Goal: Task Accomplishment & Management: Manage account settings

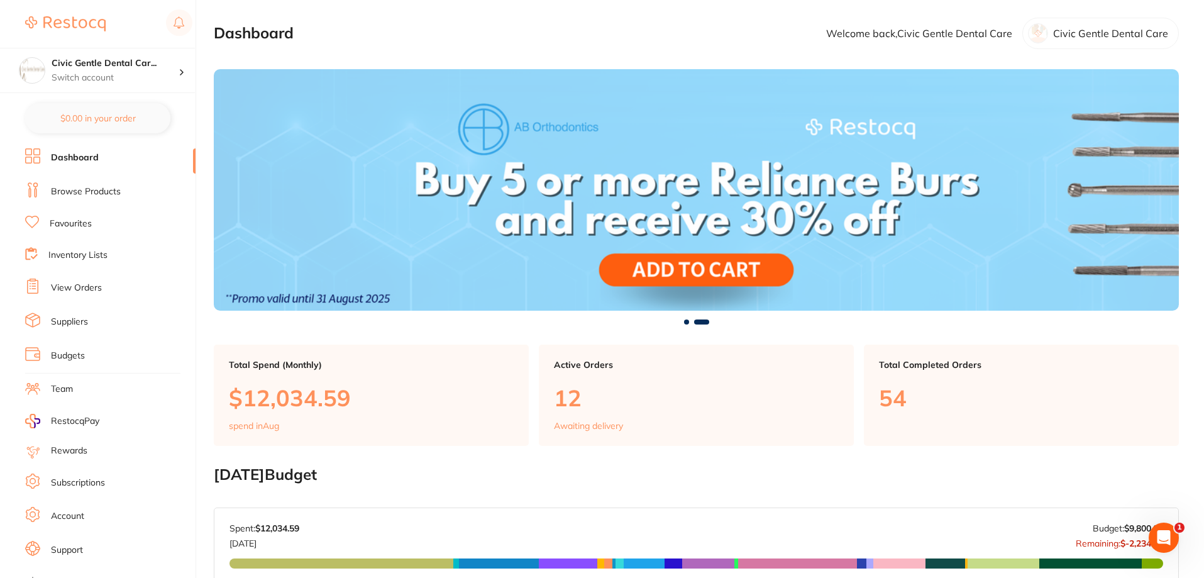
click at [91, 193] on link "Browse Products" at bounding box center [86, 191] width 70 height 13
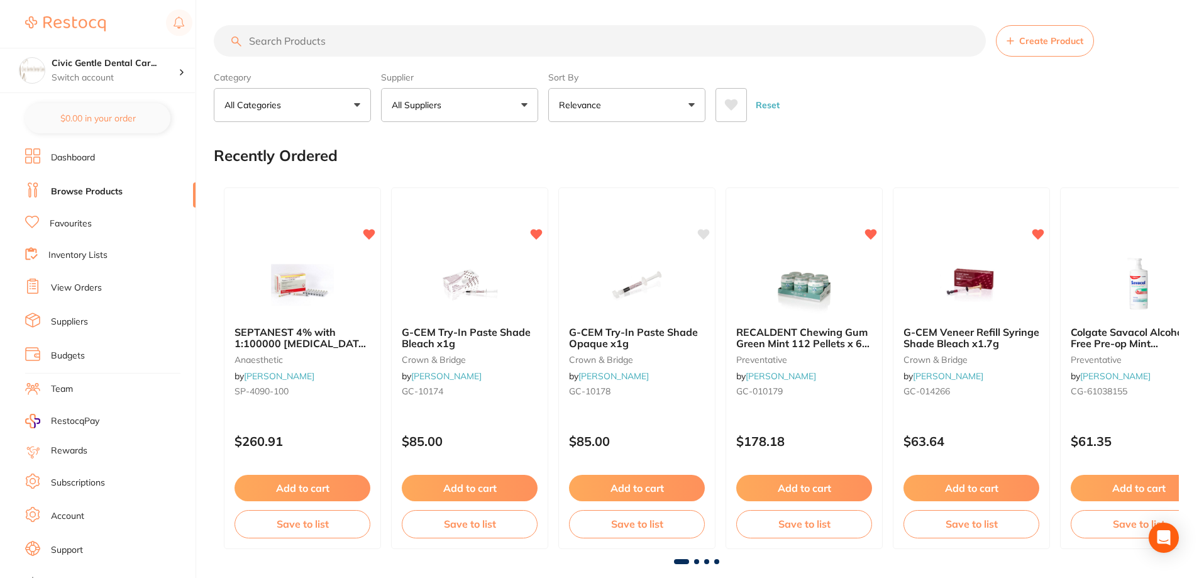
click at [312, 41] on input "search" at bounding box center [600, 40] width 772 height 31
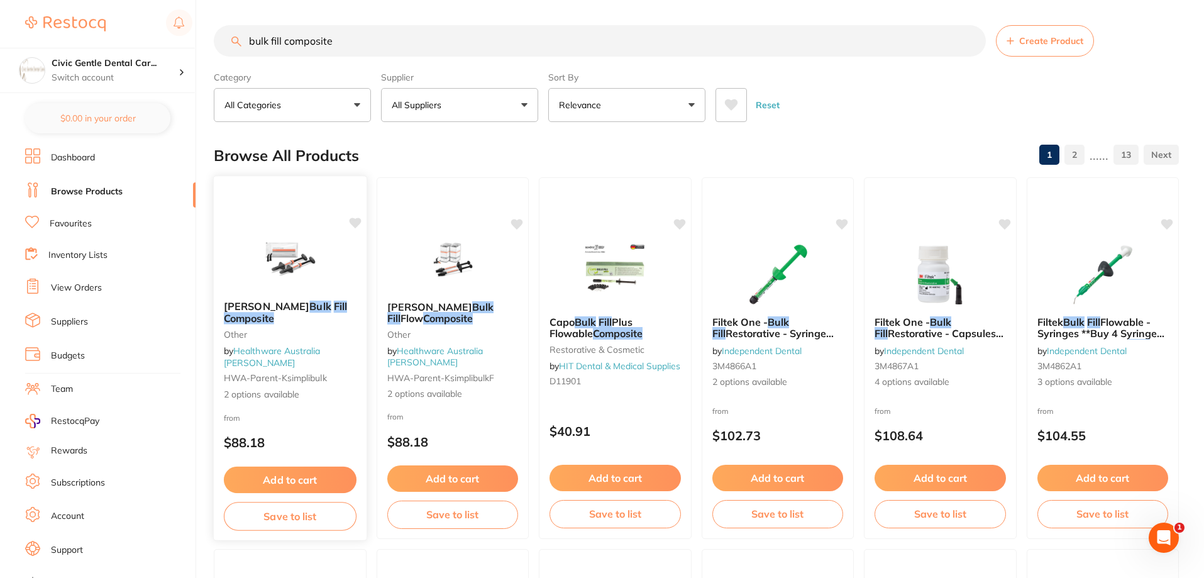
click at [272, 263] on img at bounding box center [290, 258] width 82 height 63
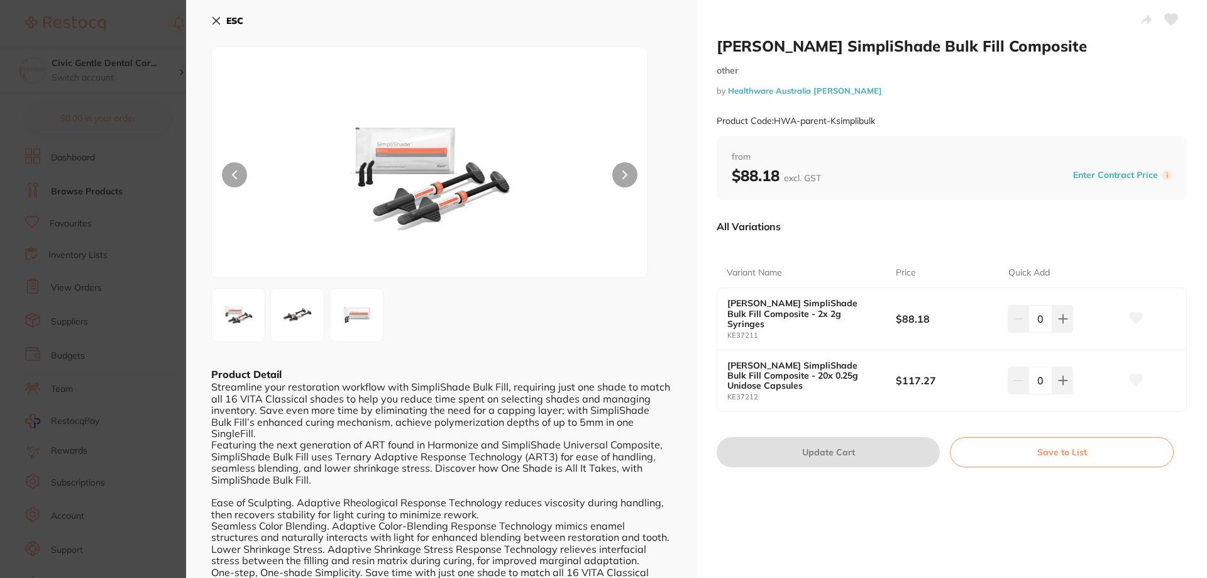
click at [141, 275] on section "[PERSON_NAME] SimpliShade Bulk Fill Composite other by Healthware Australia [PE…" at bounding box center [603, 289] width 1207 height 578
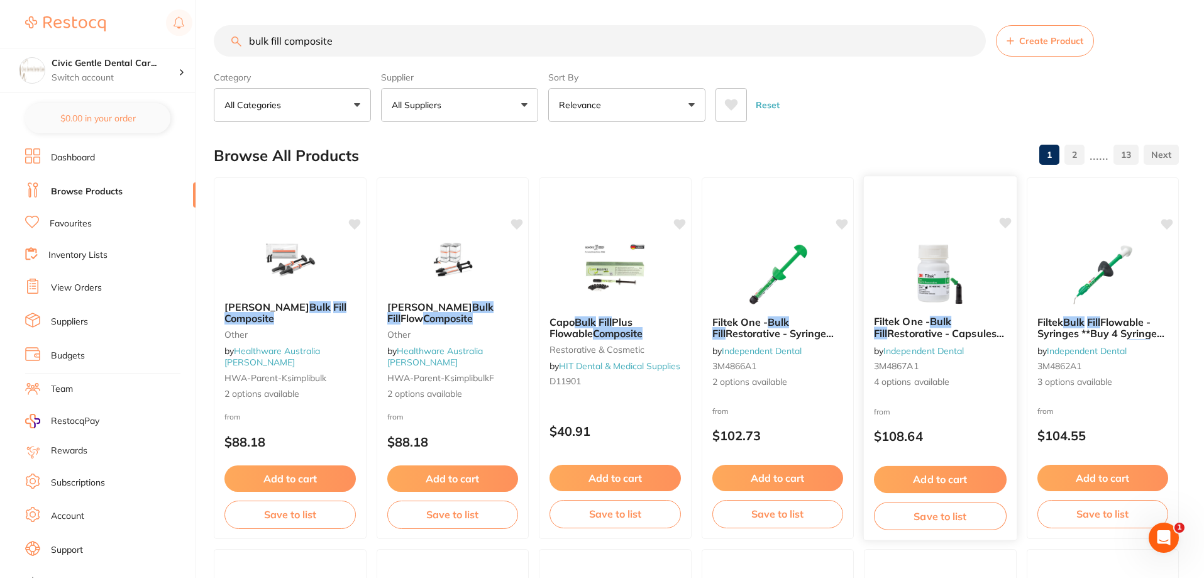
click at [930, 268] on img at bounding box center [940, 273] width 82 height 63
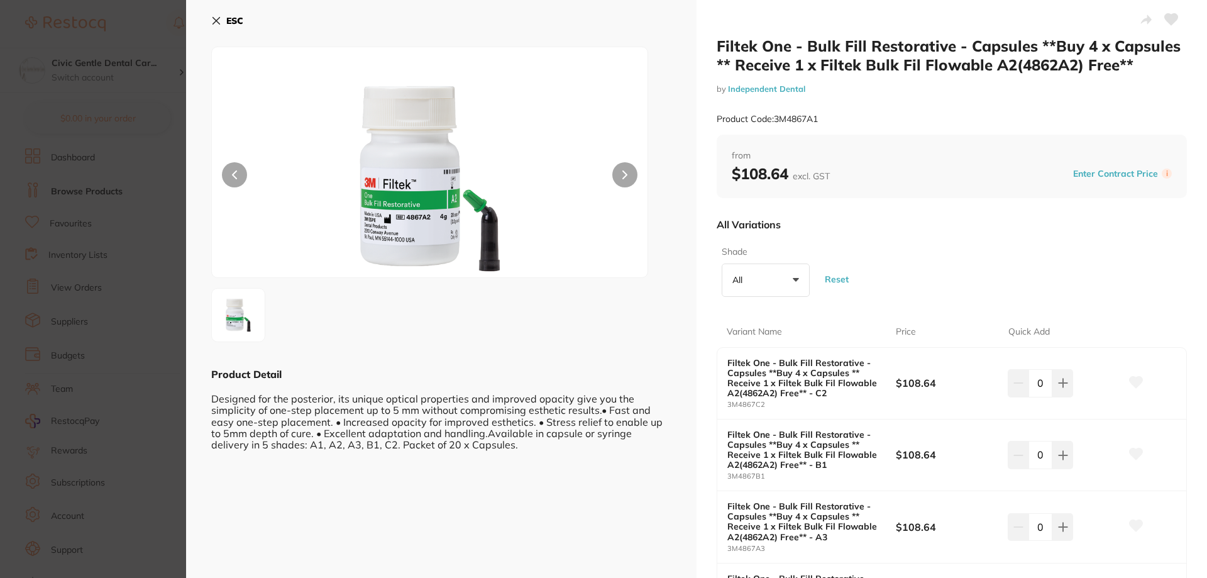
click at [91, 255] on section "Filtek One - Bulk Fill Restorative - Capsules **Buy 4 x Capsules ** Receive 1 x…" at bounding box center [603, 289] width 1207 height 578
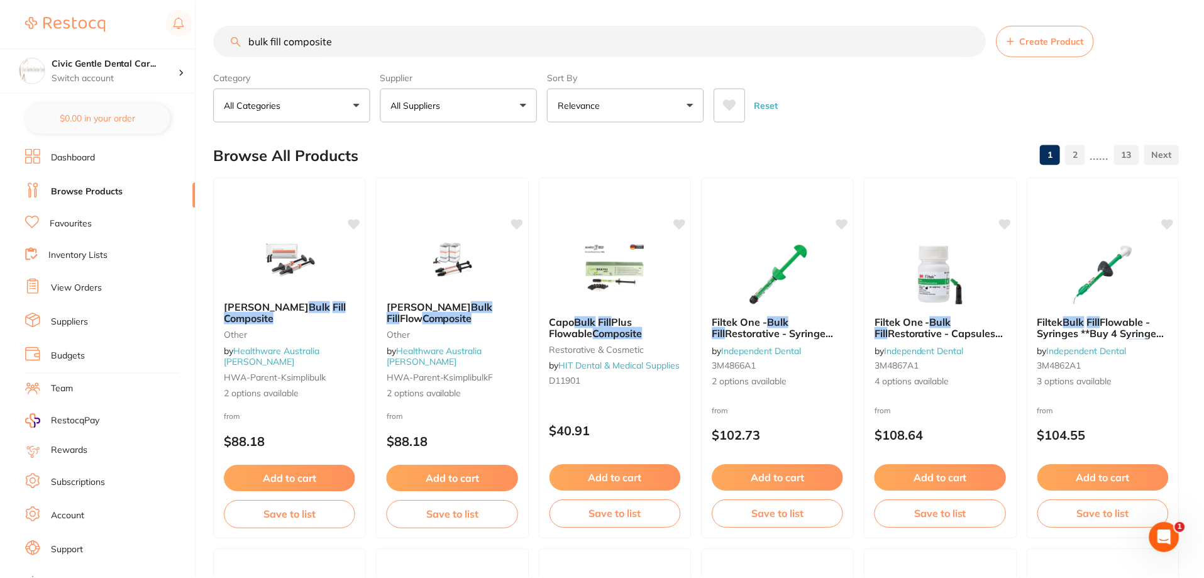
scroll to position [3, 0]
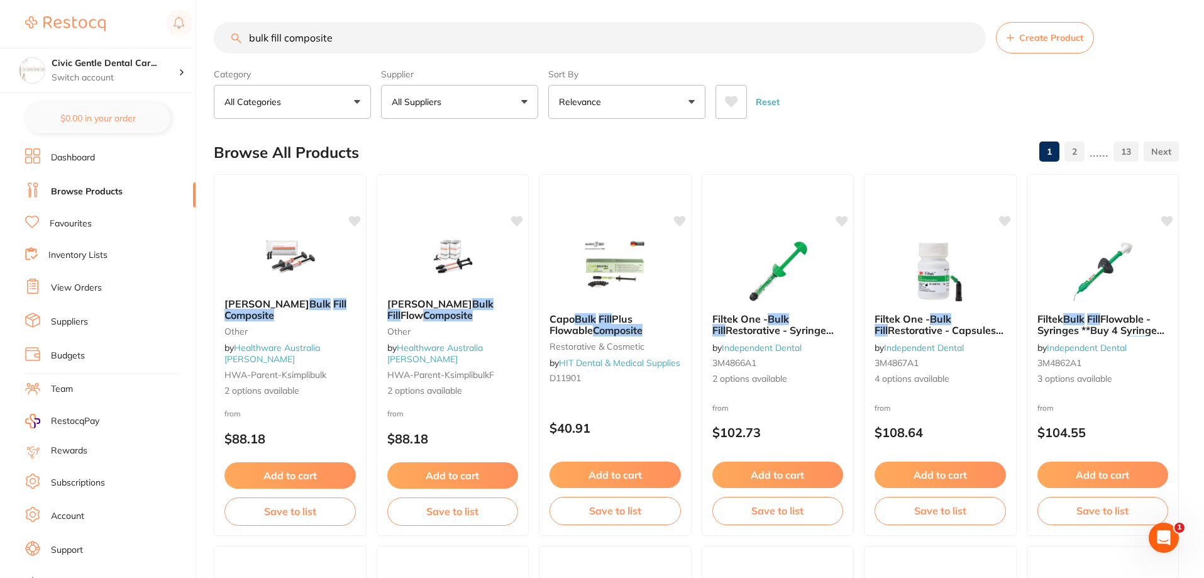
drag, startPoint x: 377, startPoint y: 34, endPoint x: 44, endPoint y: 16, distance: 333.6
click at [48, 16] on div "$11,312.75 Civic Gentle Dental Car... Switch account Civic Gentle Dental Care $…" at bounding box center [602, 286] width 1204 height 578
type input "m"
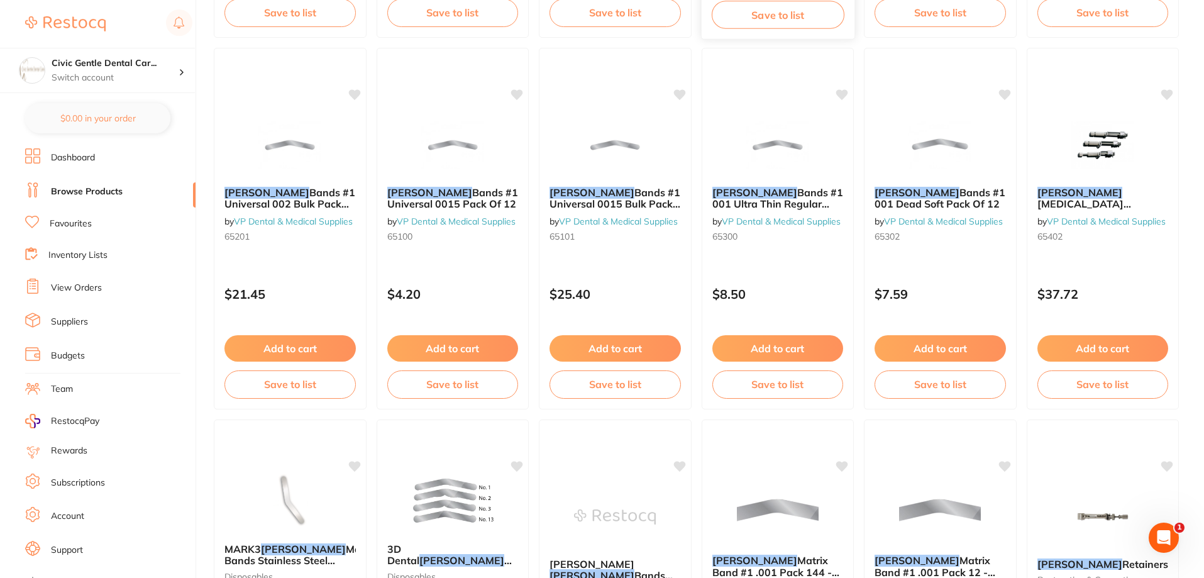
scroll to position [1175, 0]
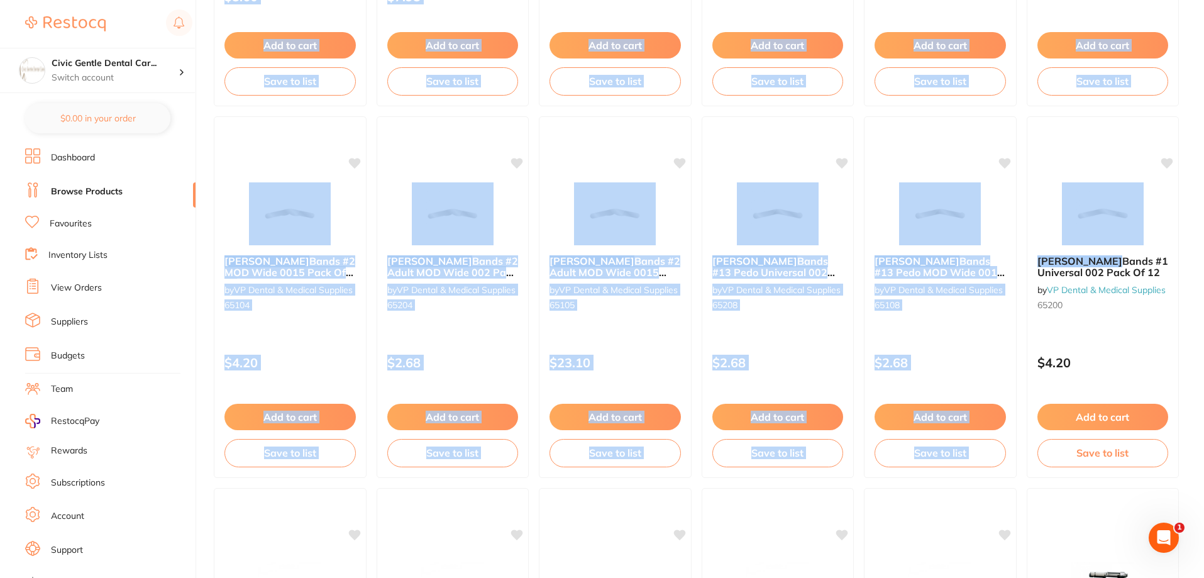
drag, startPoint x: 1202, startPoint y: 216, endPoint x: 1206, endPoint y: 46, distance: 169.8
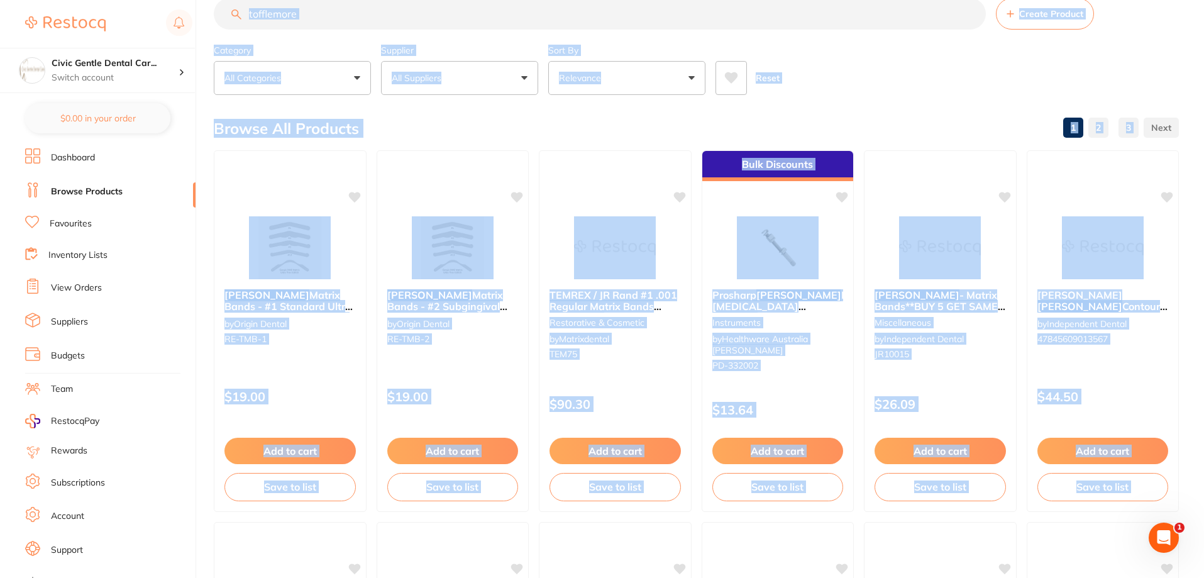
scroll to position [0, 0]
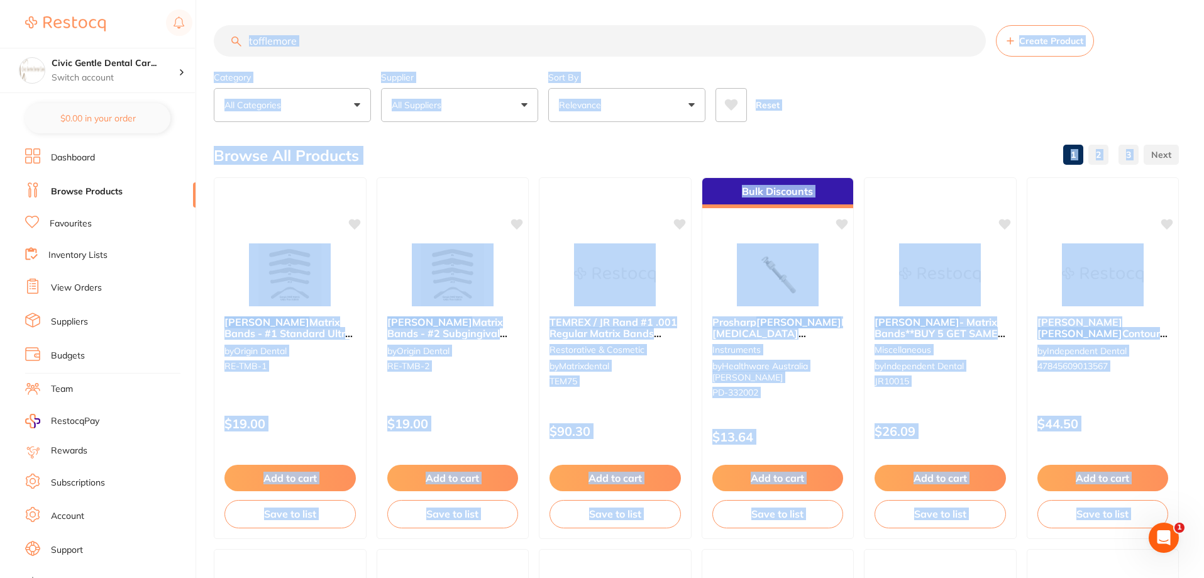
click at [993, 79] on div "Reset" at bounding box center [941, 100] width 453 height 44
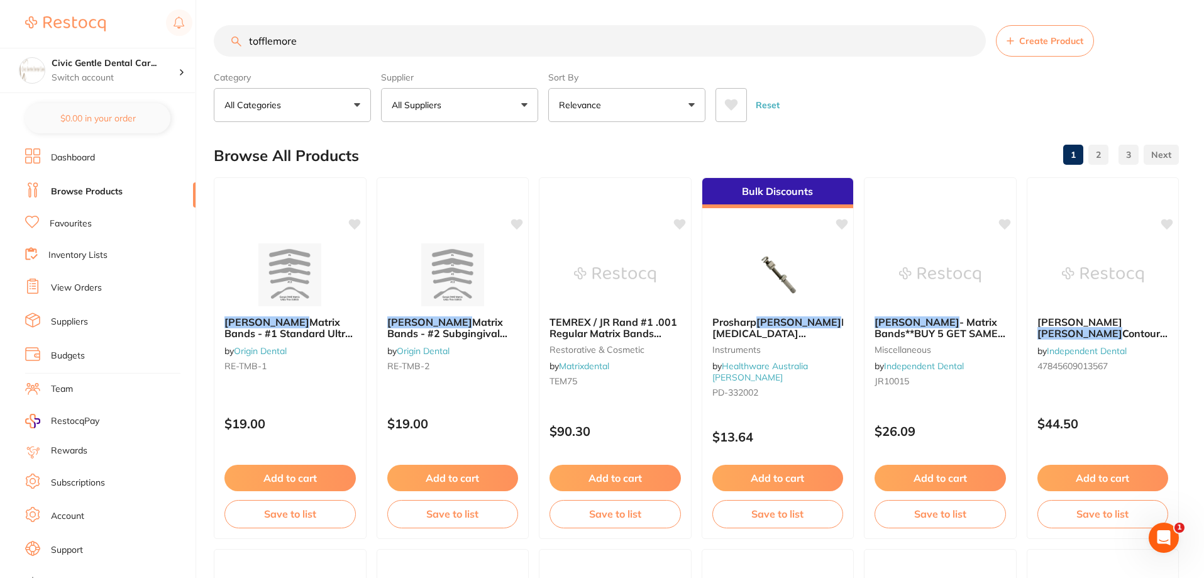
click at [248, 43] on input "tofflemore" at bounding box center [600, 40] width 772 height 31
click at [457, 43] on input "tofflemore" at bounding box center [600, 40] width 772 height 31
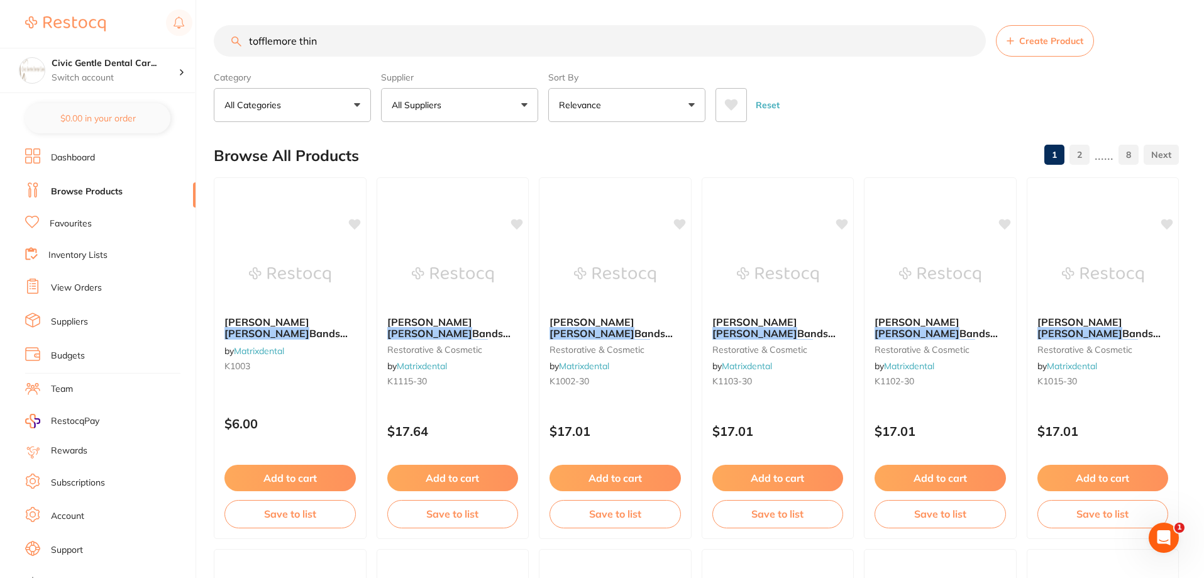
type input "tofflemore thin"
click at [77, 263] on li "Inventory Lists" at bounding box center [110, 255] width 170 height 17
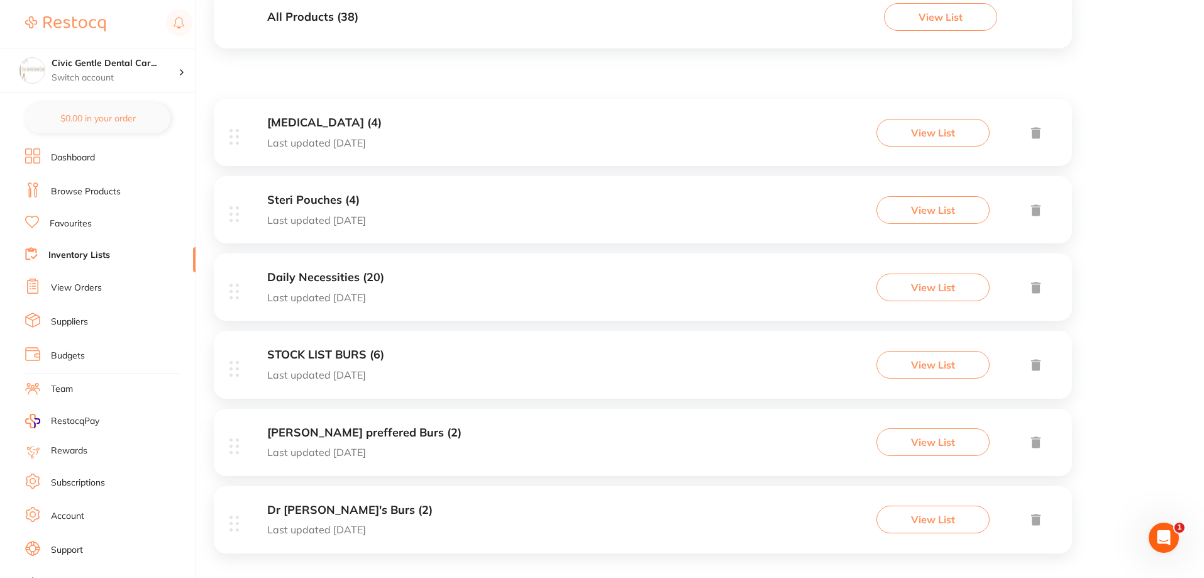
scroll to position [173, 0]
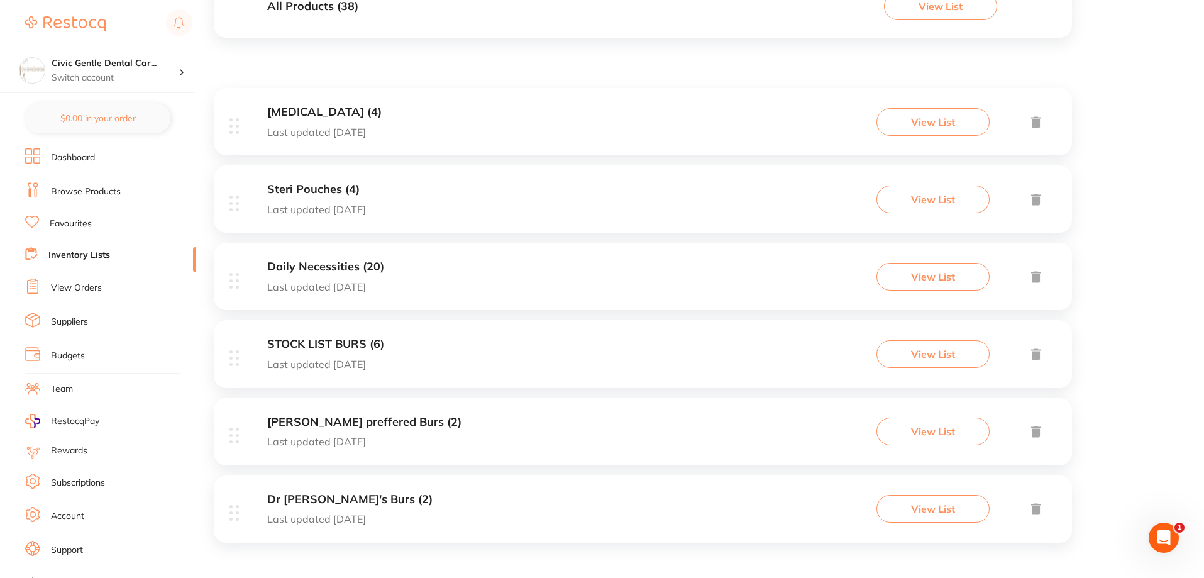
click at [475, 290] on div "Daily Necessities (20) Last updated [DATE] View List" at bounding box center [643, 276] width 858 height 67
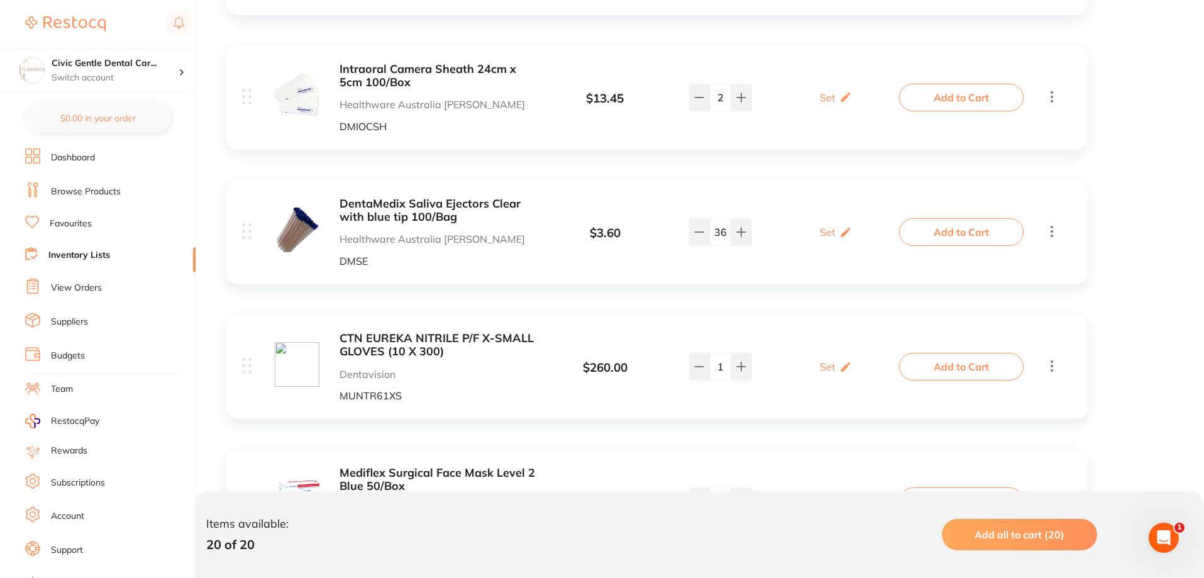
scroll to position [1877, 0]
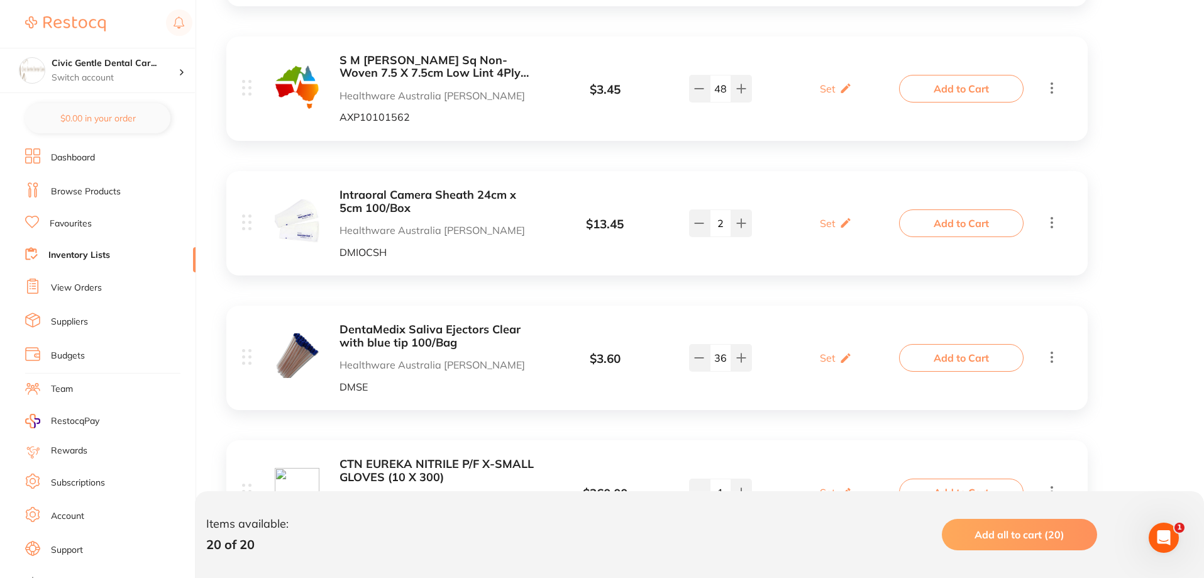
click at [1061, 217] on div "Intraoral Camera Sheath 24cm x 5cm 100/Box Healthware Australia [PERSON_NAME] D…" at bounding box center [656, 223] width 861 height 104
click at [1052, 221] on icon at bounding box center [1051, 222] width 15 height 16
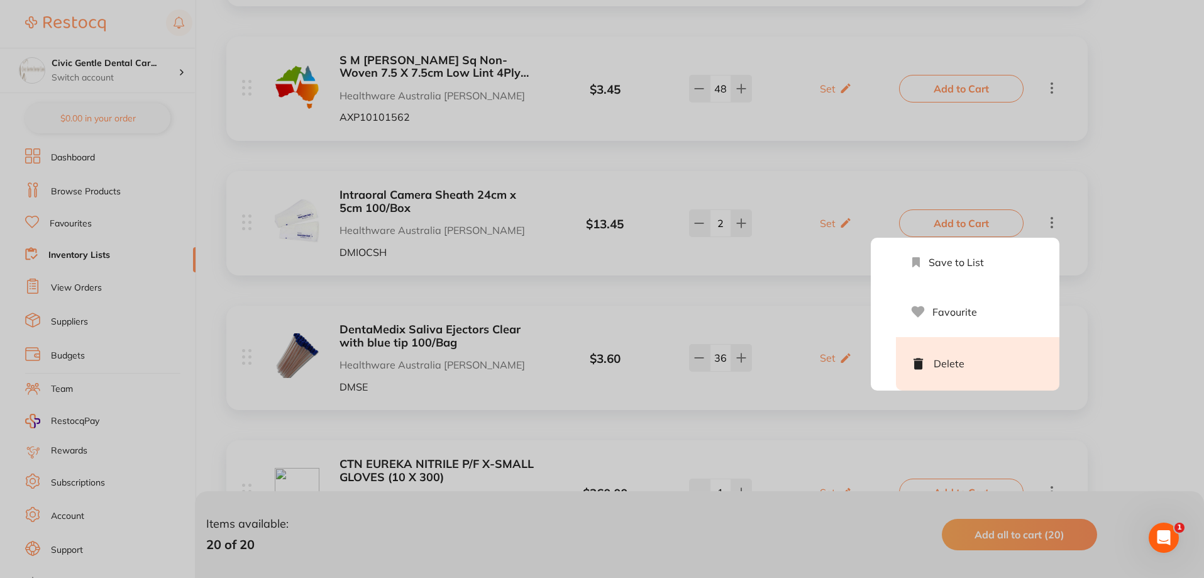
click at [967, 354] on li "Delete" at bounding box center [977, 363] width 163 height 53
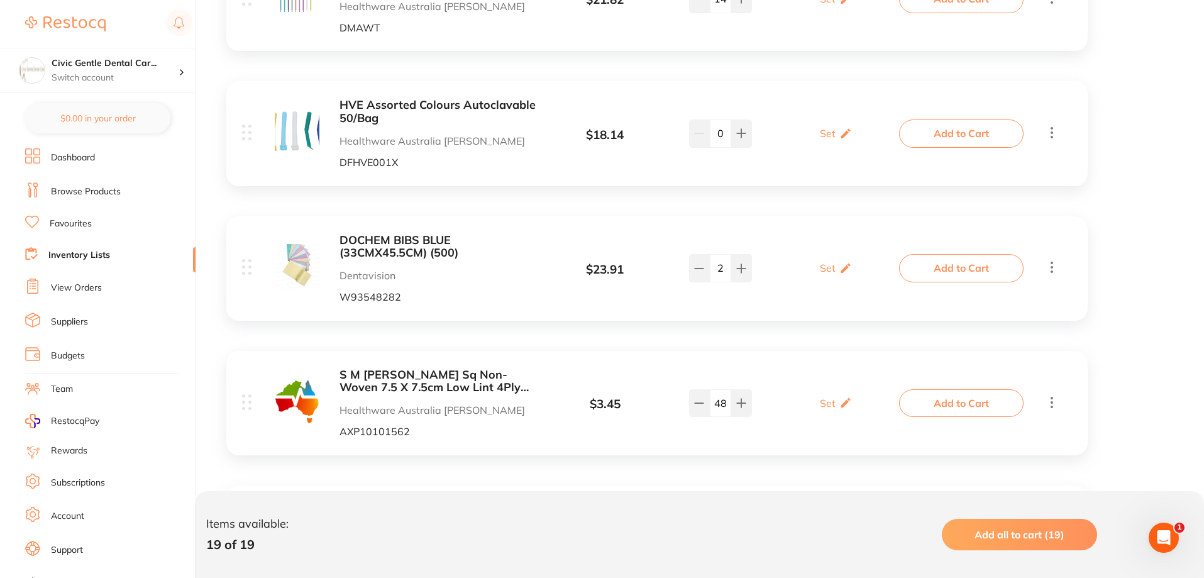
scroll to position [1500, 0]
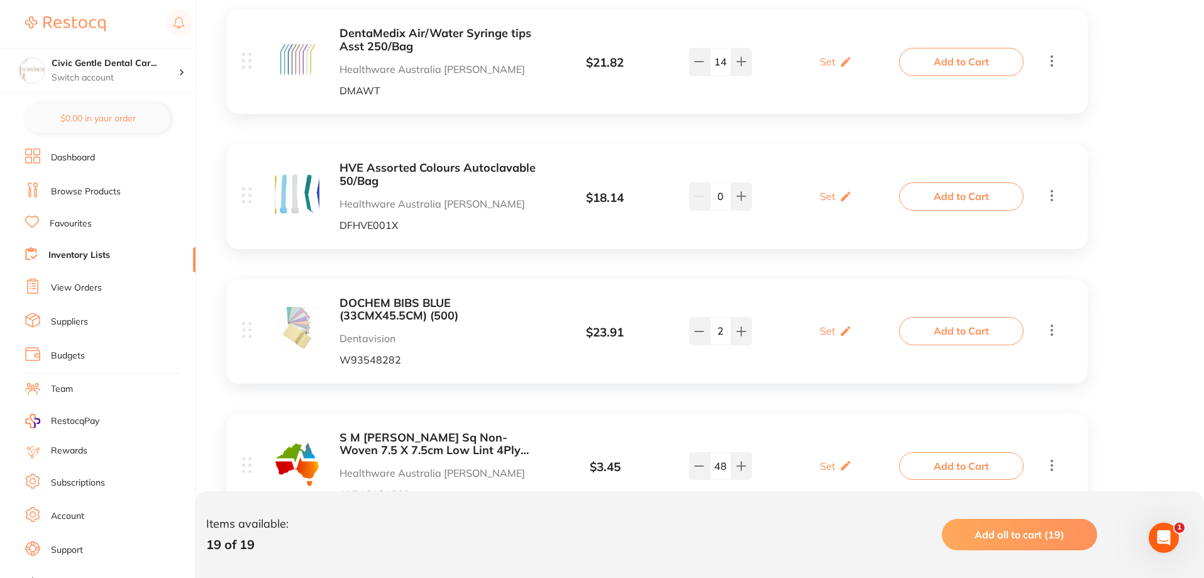
click at [1060, 194] on div "HVE Assorted Colours Autoclavable 50/Bag Healthware Australia [PERSON_NAME] DFH…" at bounding box center [656, 196] width 861 height 104
click at [1058, 194] on icon at bounding box center [1051, 195] width 15 height 16
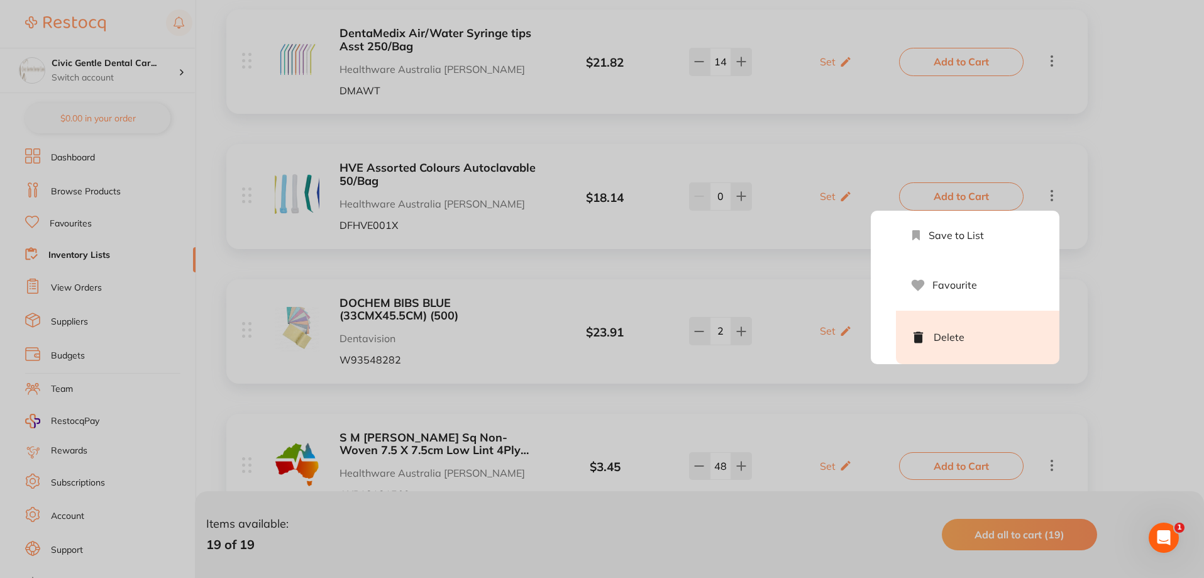
click at [966, 340] on li "Delete" at bounding box center [977, 336] width 163 height 53
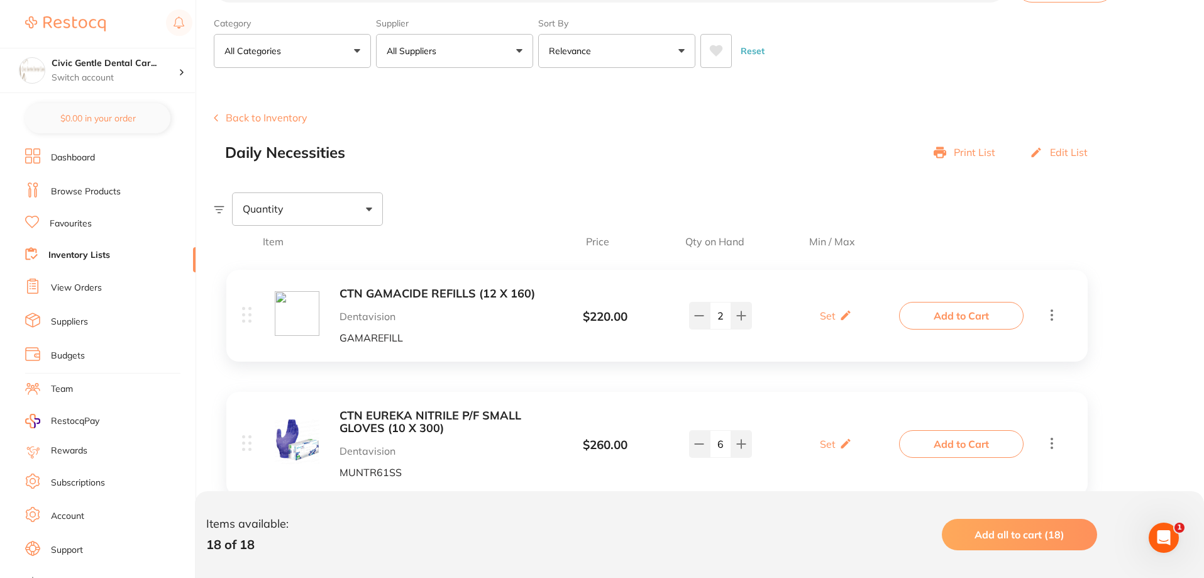
scroll to position [0, 0]
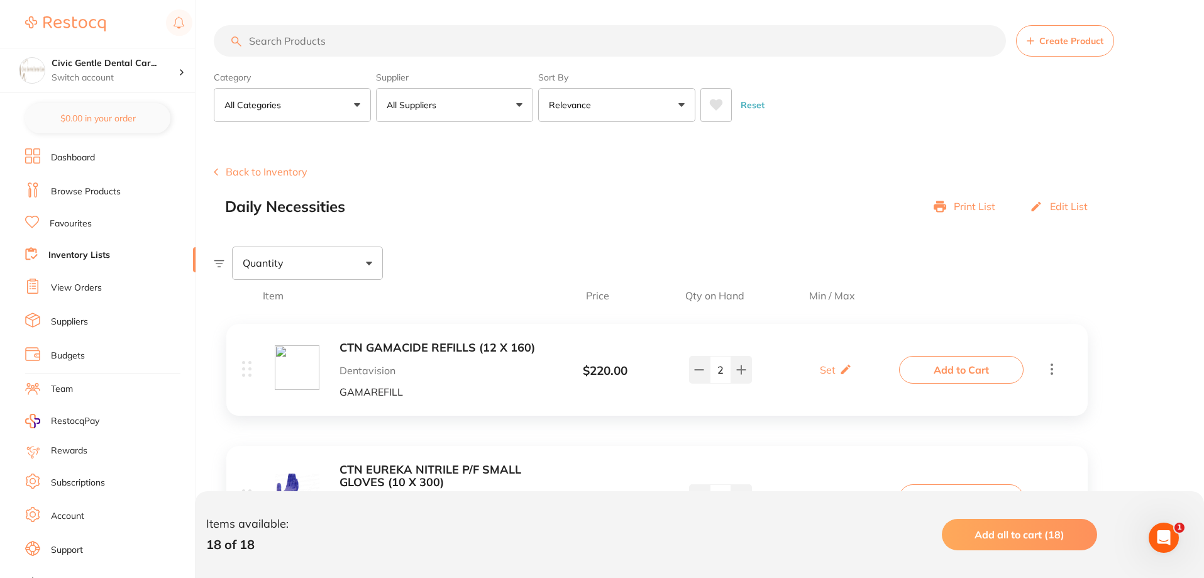
click at [311, 40] on input "search" at bounding box center [610, 40] width 792 height 31
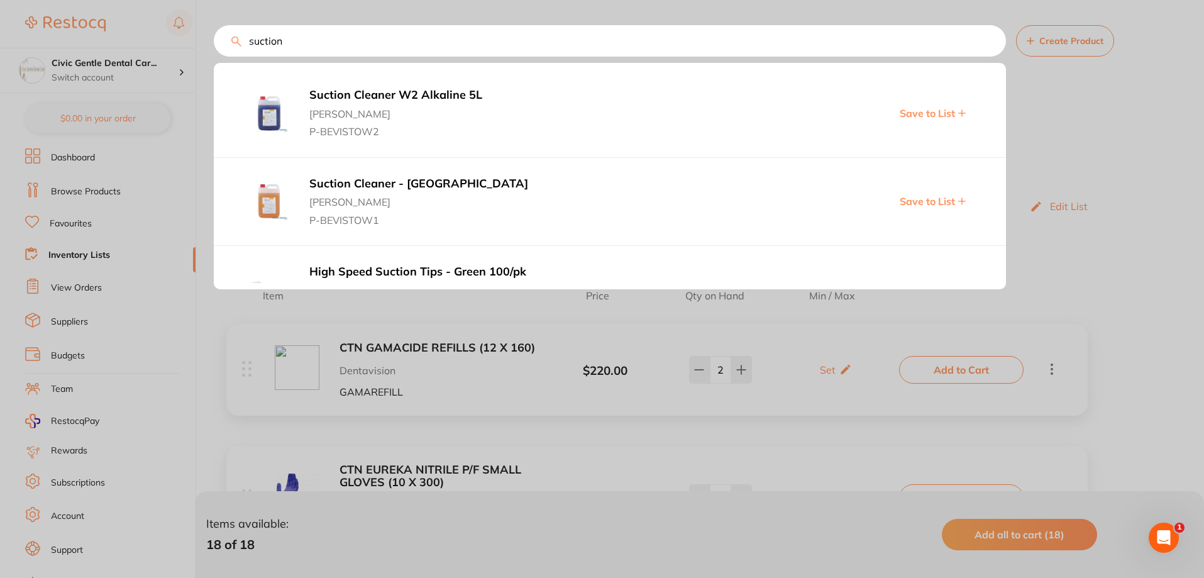
type input "suction"
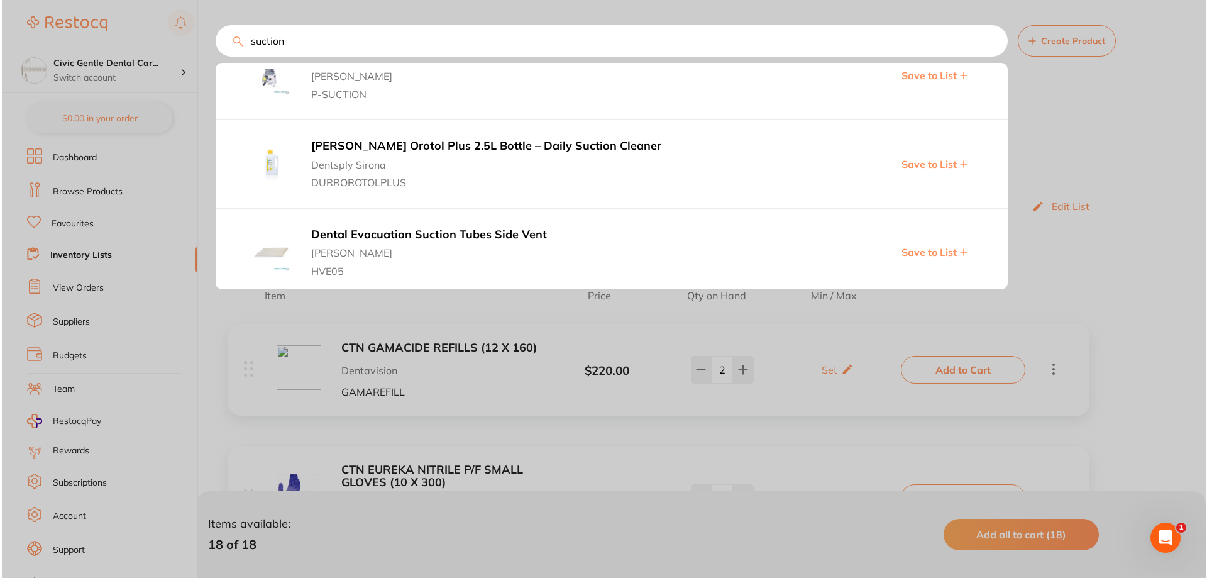
scroll to position [1257, 0]
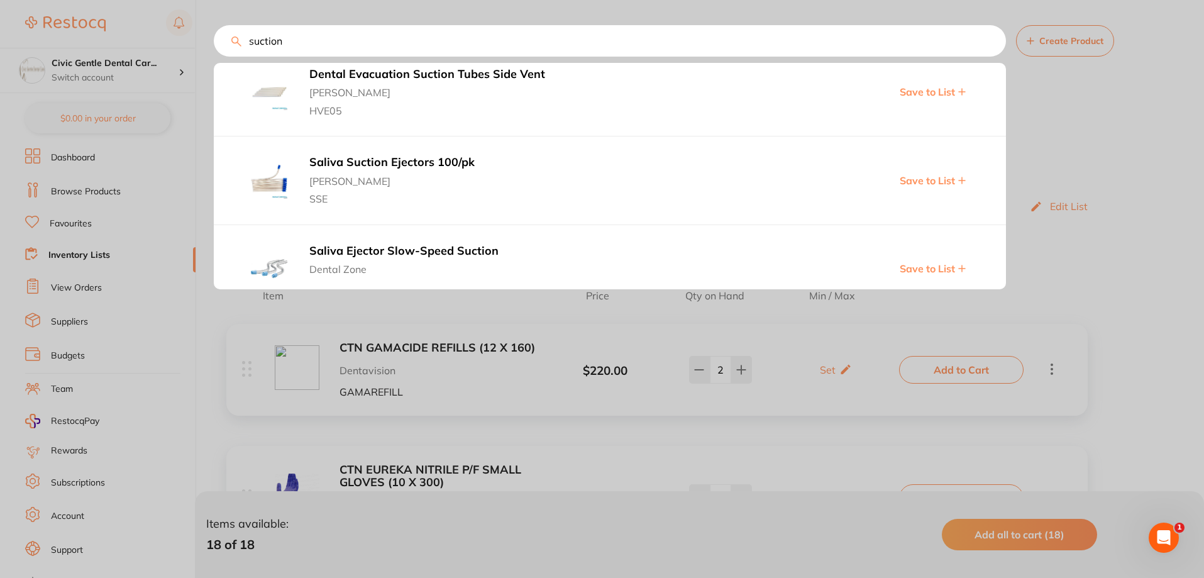
click at [270, 79] on img at bounding box center [269, 92] width 38 height 38
click at [270, 96] on img at bounding box center [269, 92] width 38 height 38
click at [402, 81] on span "[PERSON_NAME]" at bounding box center [521, 89] width 424 height 18
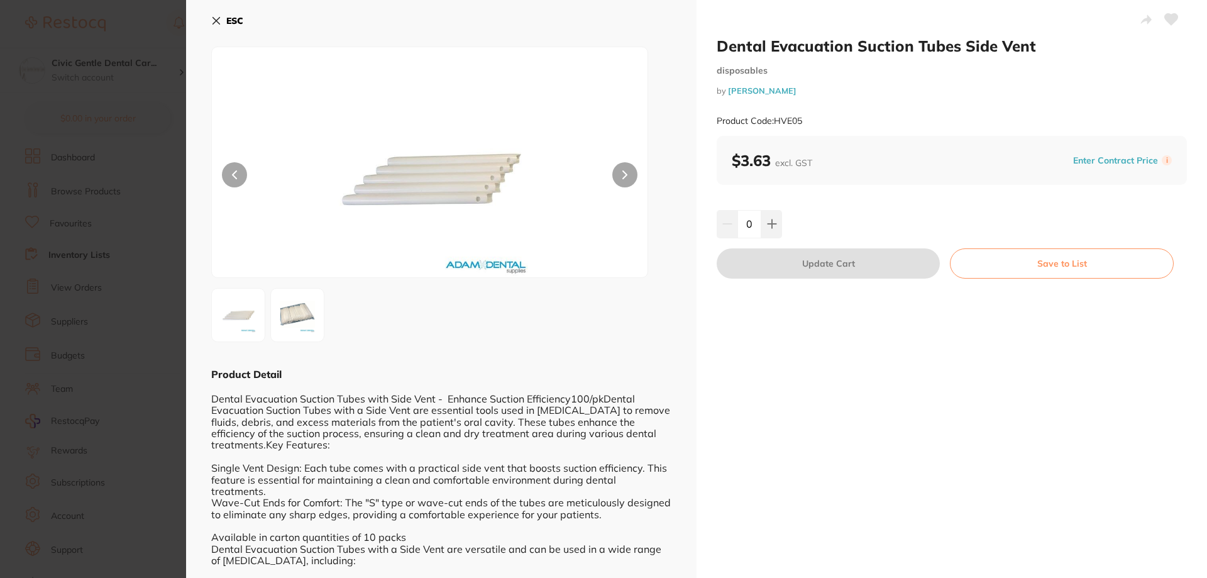
click at [1047, 269] on button "Save to List" at bounding box center [1062, 263] width 224 height 30
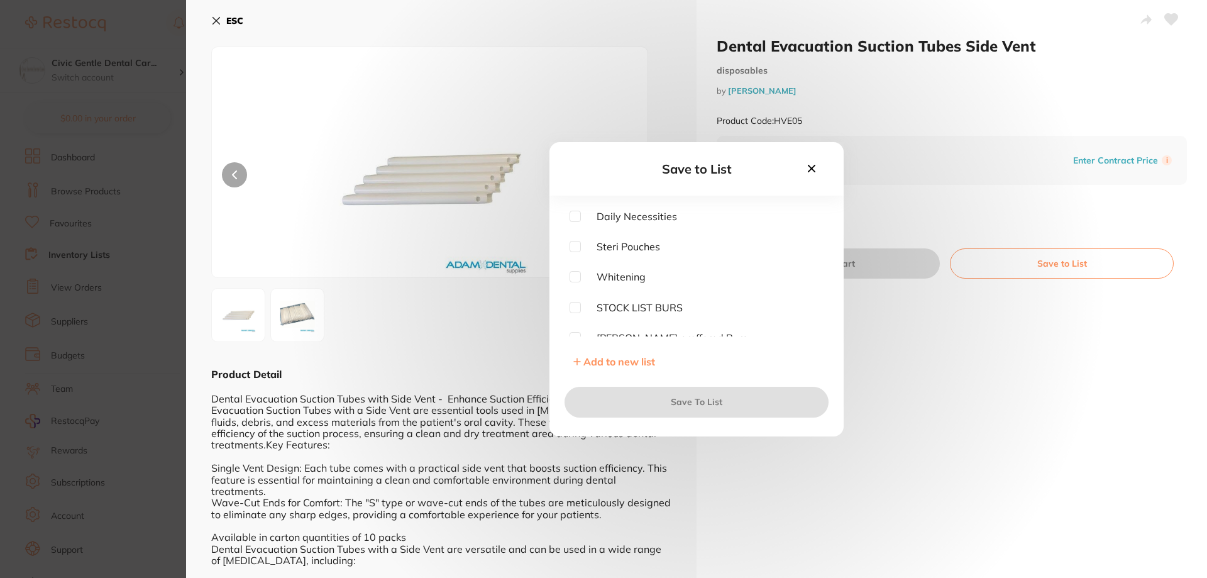
click at [640, 204] on div "Save to List Daily Necessities Steri Pouches [MEDICAL_DATA] STOCK LIST BURS [PE…" at bounding box center [696, 289] width 294 height 294
drag, startPoint x: 570, startPoint y: 219, endPoint x: 577, endPoint y: 217, distance: 7.0
click at [577, 218] on input "checkbox" at bounding box center [574, 216] width 11 height 11
checkbox input "true"
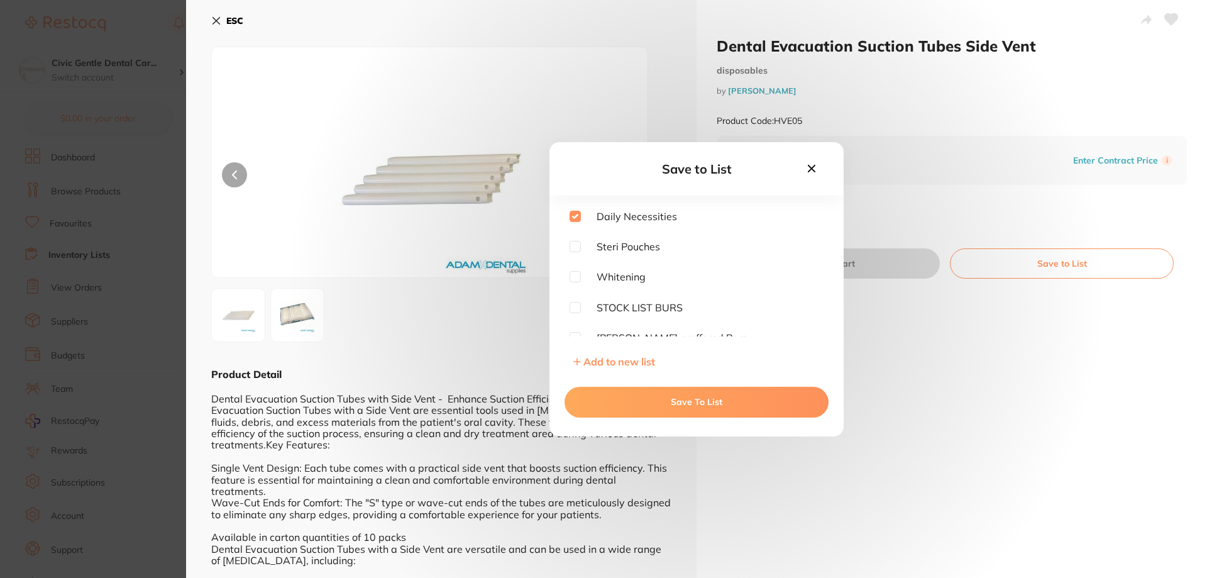
click at [735, 400] on button "Save To List" at bounding box center [696, 402] width 264 height 30
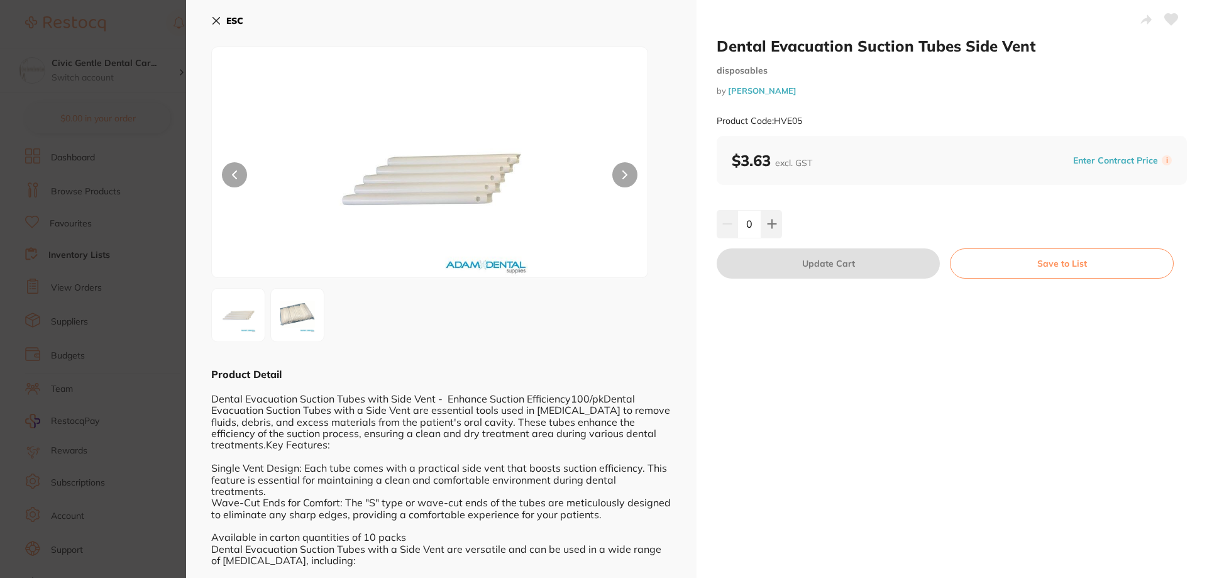
click at [135, 201] on section "Dental Evacuation Suction Tubes Side Vent disposables by [PERSON_NAME] Product …" at bounding box center [603, 289] width 1207 height 578
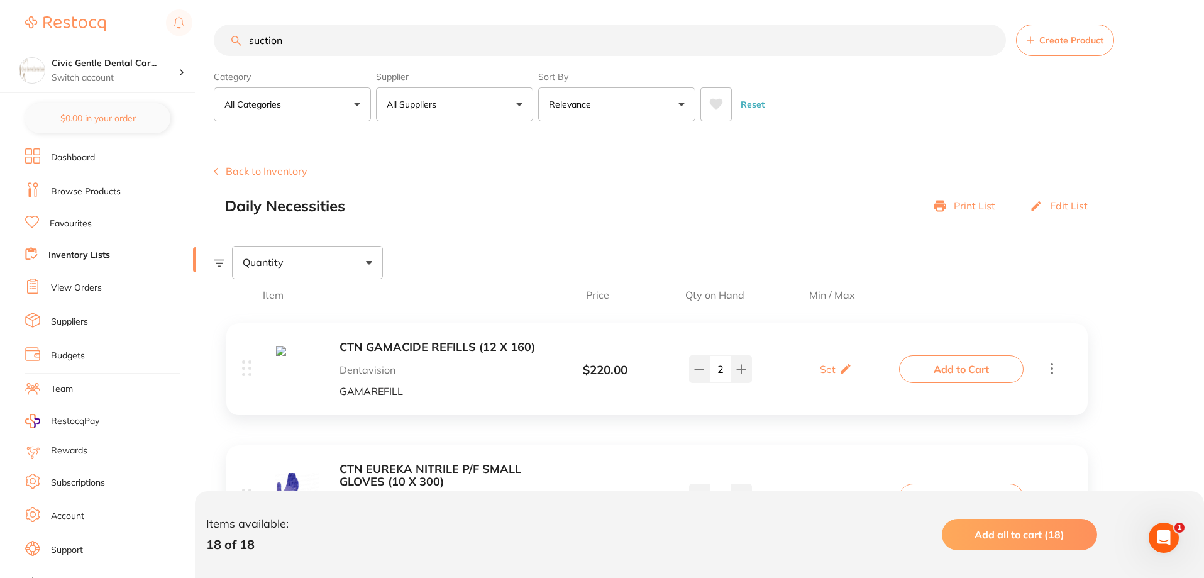
scroll to position [1, 0]
drag, startPoint x: 321, startPoint y: 39, endPoint x: 207, endPoint y: 48, distance: 114.2
click at [207, 48] on div "$11,312.75 Civic Gentle Dental Car... Switch account Civic Gentle Dental Care $…" at bounding box center [602, 288] width 1204 height 578
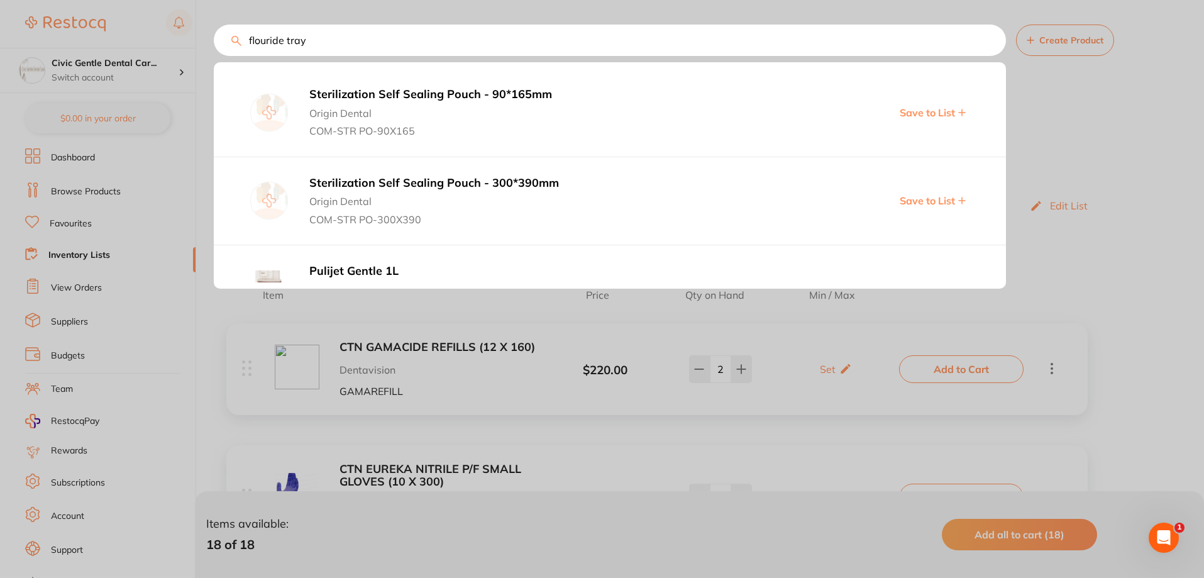
type input "flouride tray"
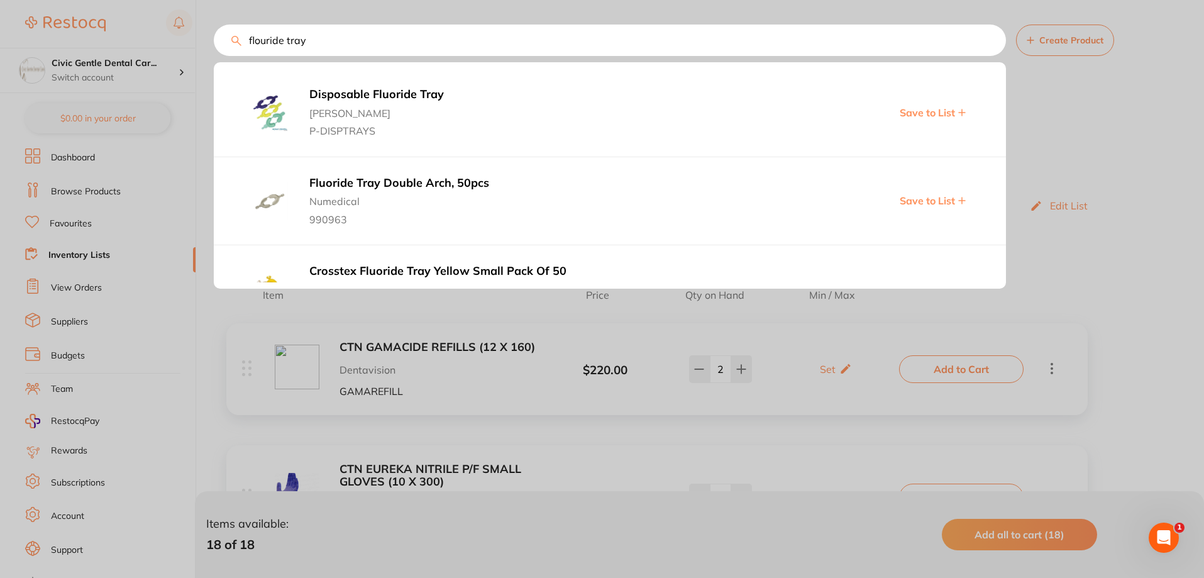
click at [375, 187] on b "Fluoride Tray Double Arch, 50pcs" at bounding box center [521, 183] width 424 height 13
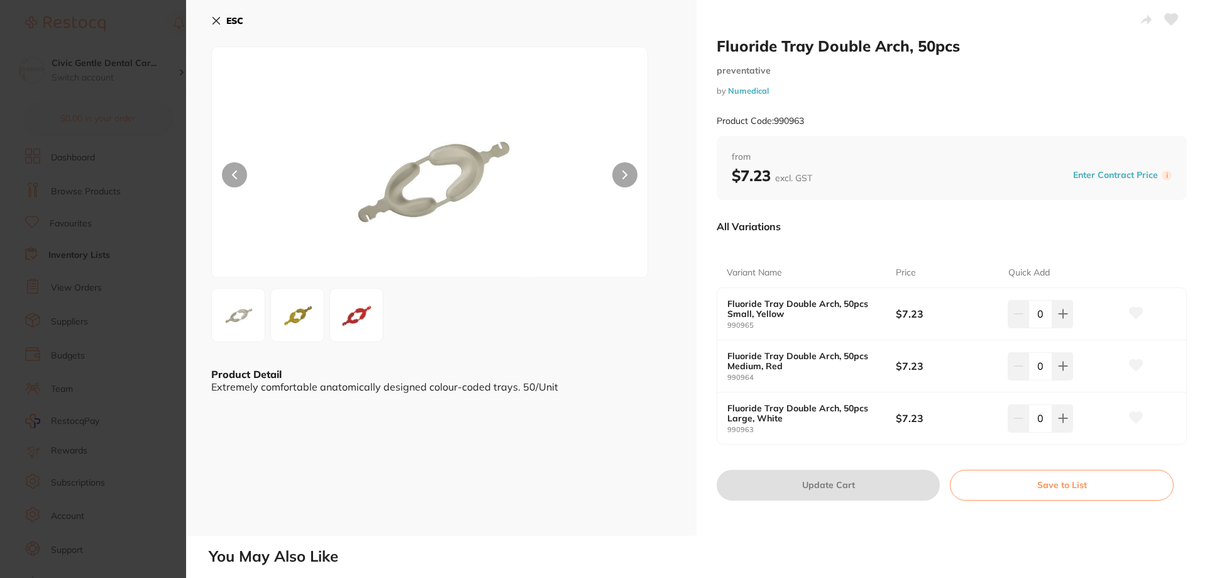
click at [624, 176] on icon at bounding box center [625, 175] width 4 height 8
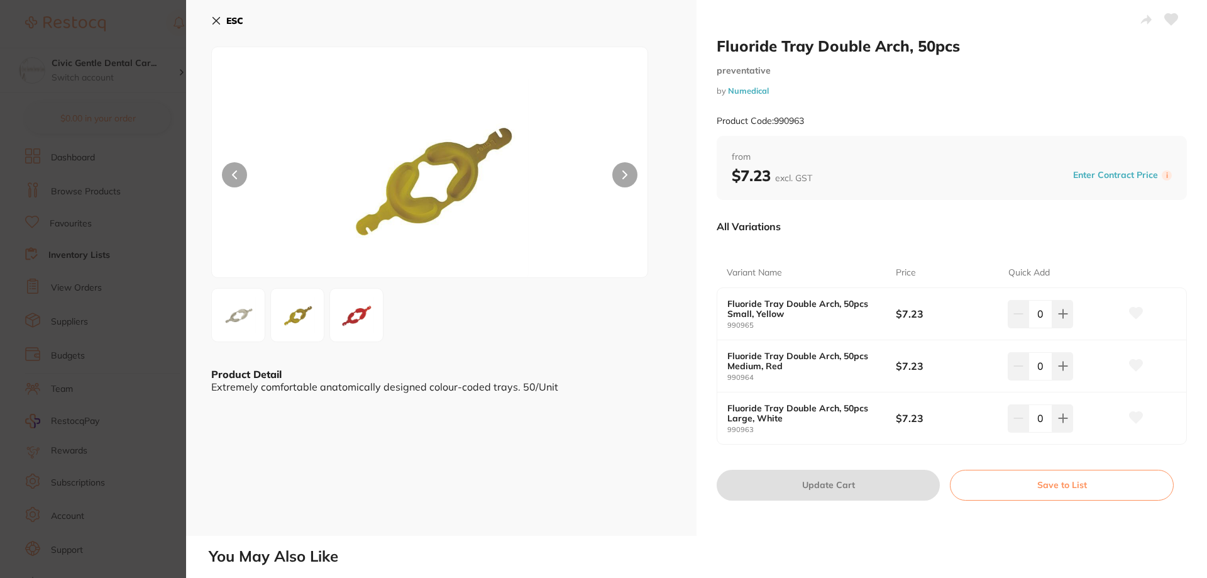
click at [624, 176] on icon at bounding box center [625, 175] width 4 height 8
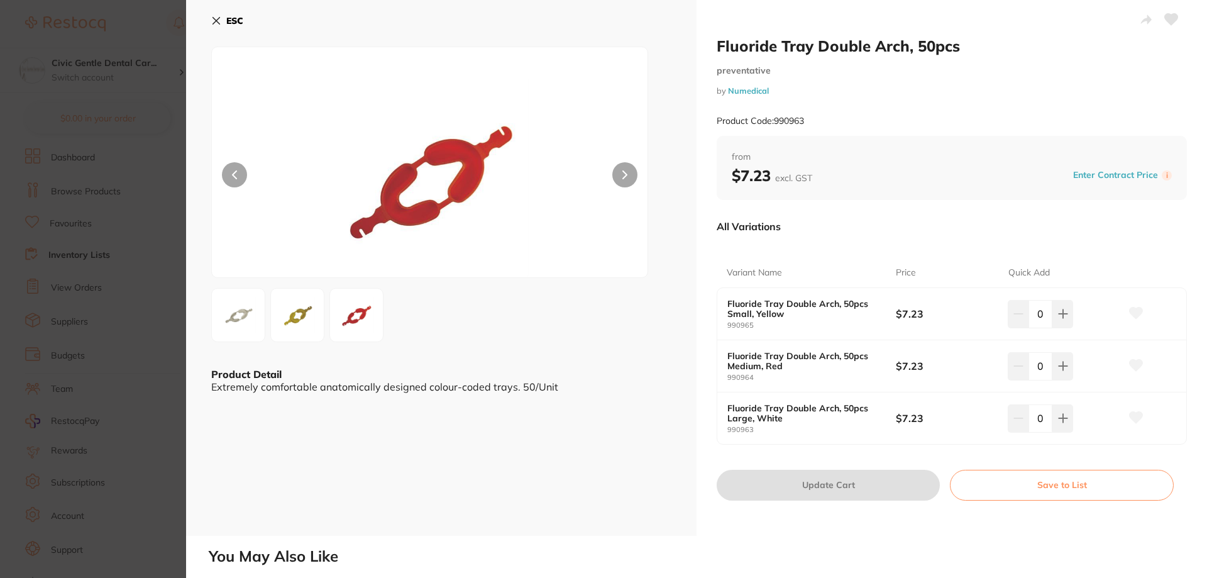
click at [624, 176] on icon at bounding box center [625, 175] width 4 height 8
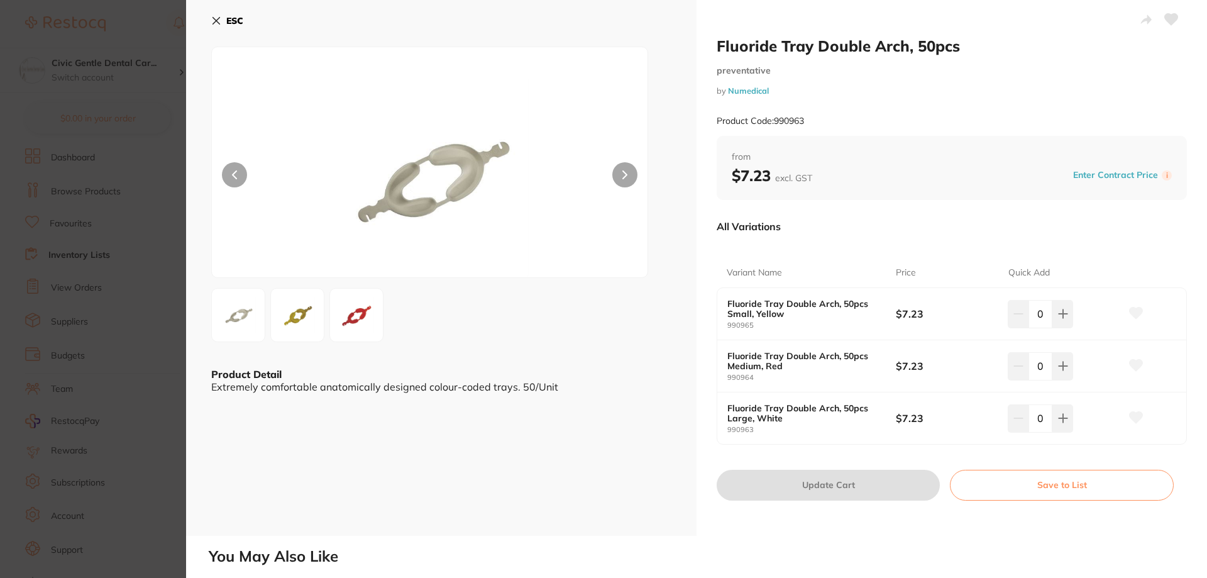
click at [153, 171] on section "Fluoride Tray Double Arch, 50pcs preventative by Numedical Product Code: 990963…" at bounding box center [603, 289] width 1207 height 578
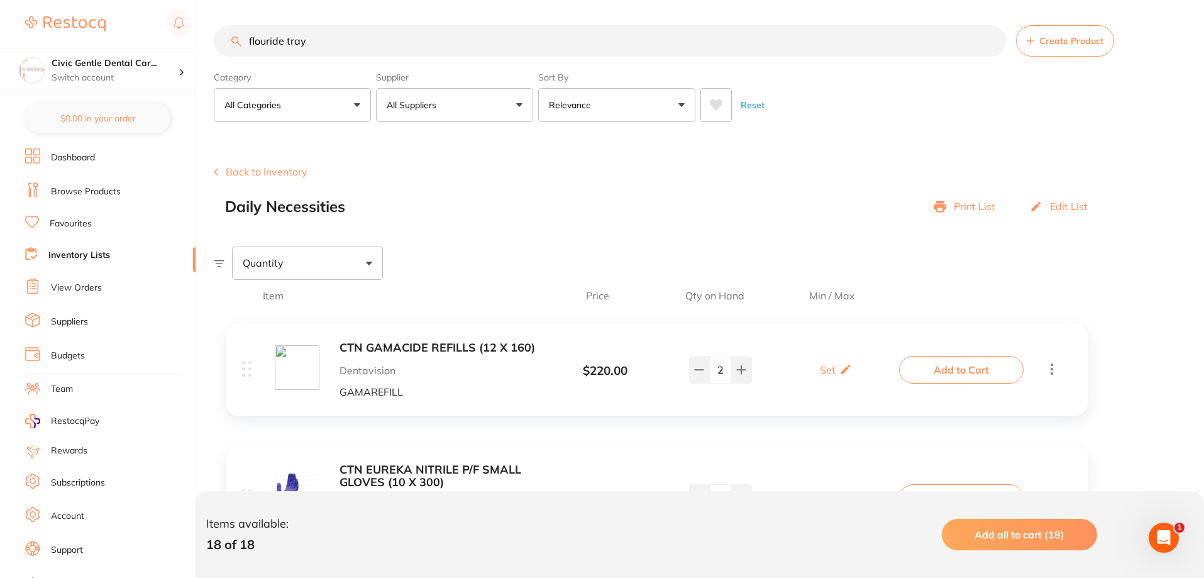
click at [402, 45] on input "flouride tray" at bounding box center [610, 40] width 792 height 31
click at [788, 52] on input "flouride tray" at bounding box center [610, 40] width 792 height 31
click at [284, 39] on input "flouride tray" at bounding box center [610, 40] width 792 height 31
click at [92, 187] on link "Browse Products" at bounding box center [86, 191] width 70 height 13
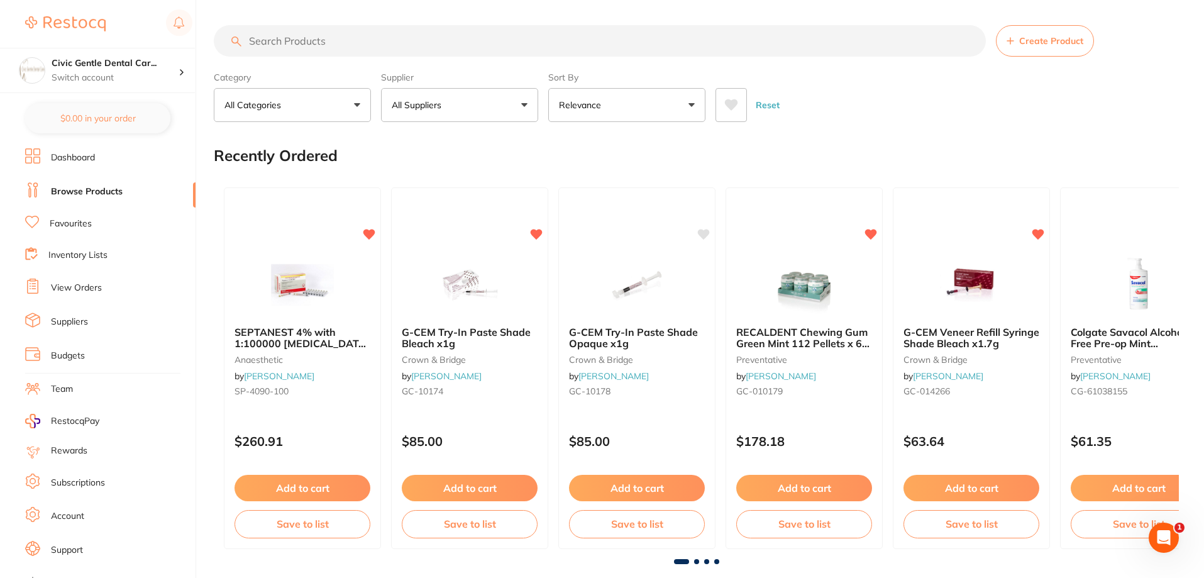
click at [344, 51] on input "search" at bounding box center [600, 40] width 772 height 31
type input "f"
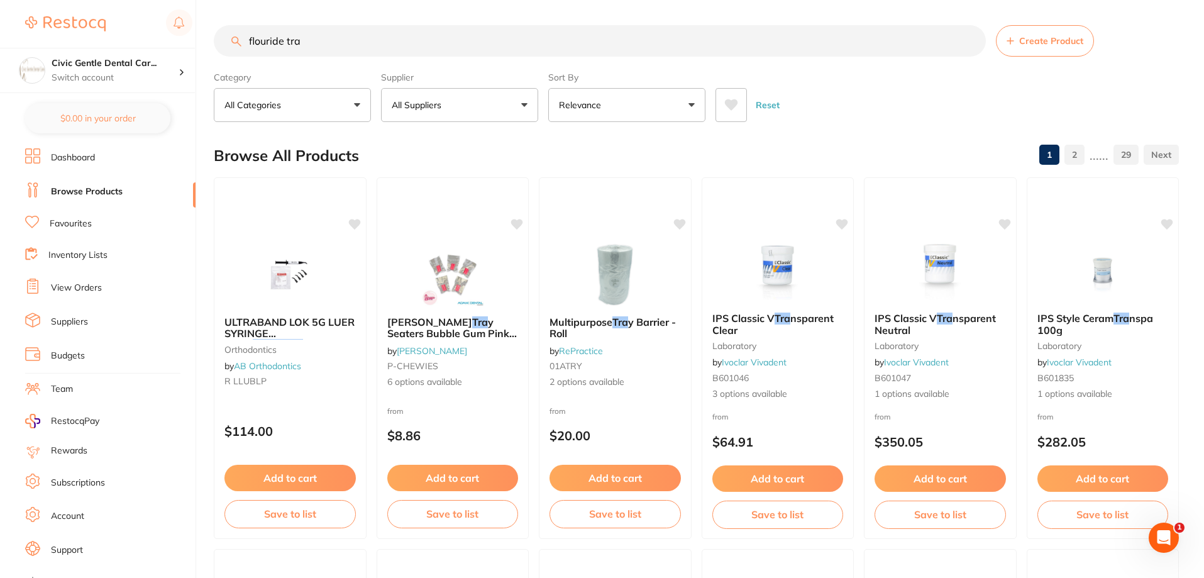
click at [324, 42] on input "flouride tra" at bounding box center [600, 40] width 772 height 31
type input "flouride tray"
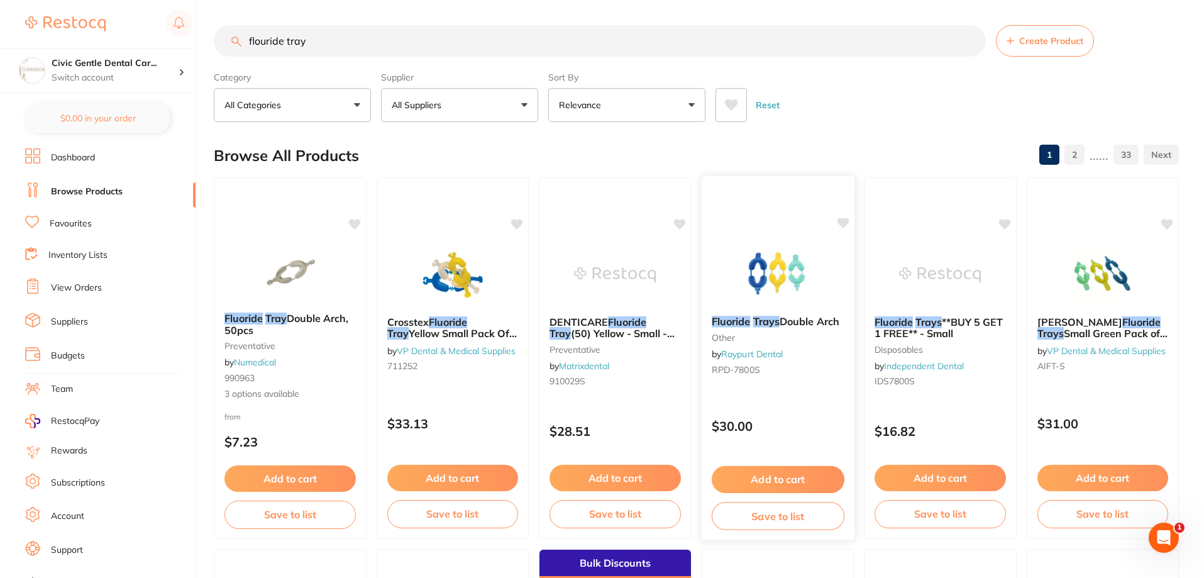
click at [789, 265] on img at bounding box center [777, 273] width 82 height 63
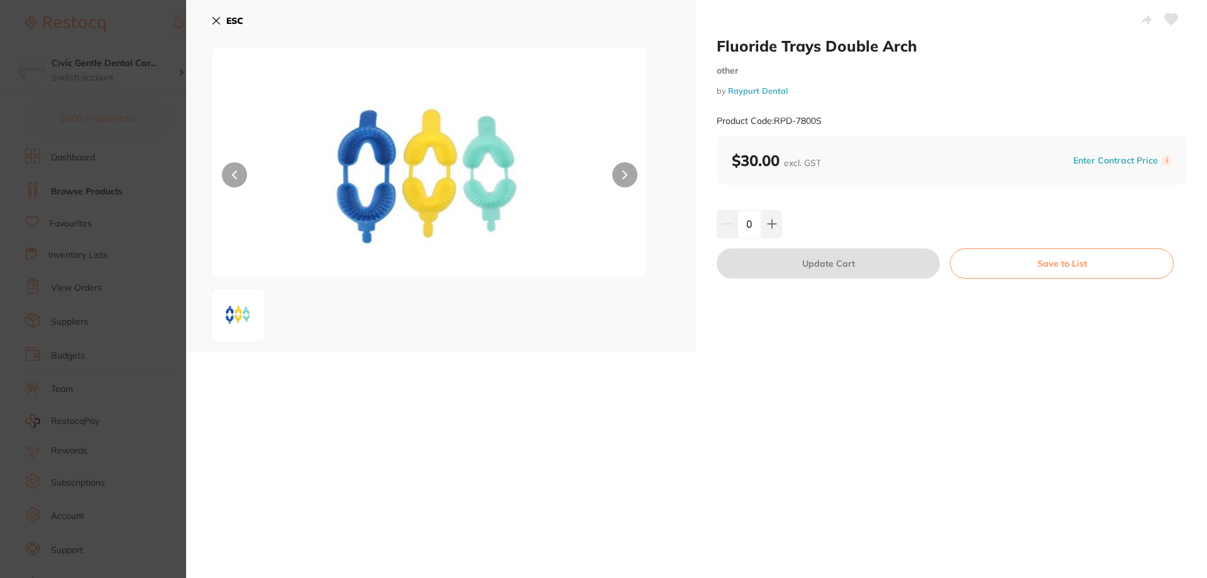
click at [119, 161] on section "Fluoride Trays Double Arch other by Raypurt Dental Product Code: RPD-7800S ESC …" at bounding box center [603, 289] width 1207 height 578
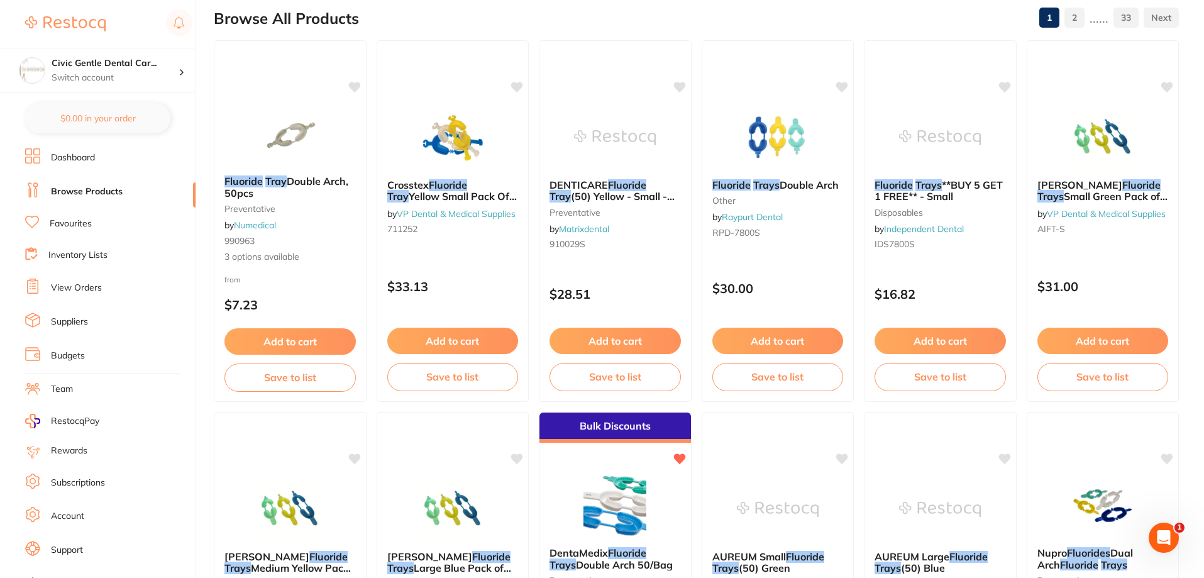
scroll to position [140, 0]
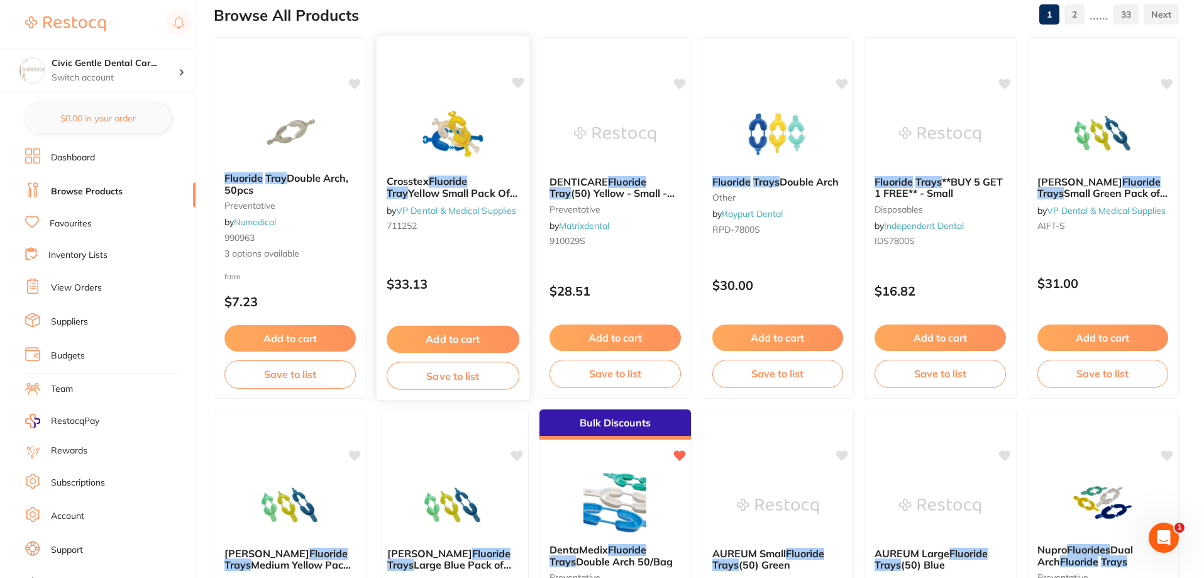
click at [463, 141] on img at bounding box center [452, 133] width 82 height 63
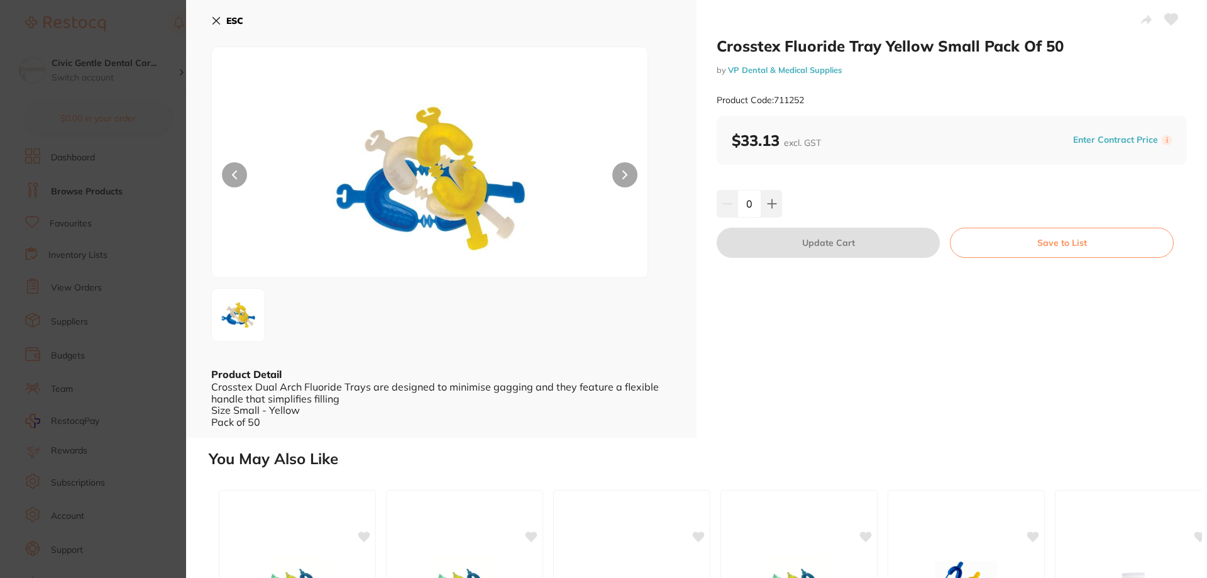
click at [43, 217] on section "Crosstex Fluoride Tray Yellow Small Pack Of 50 by VP Dental & Medical Supplies …" at bounding box center [603, 289] width 1207 height 578
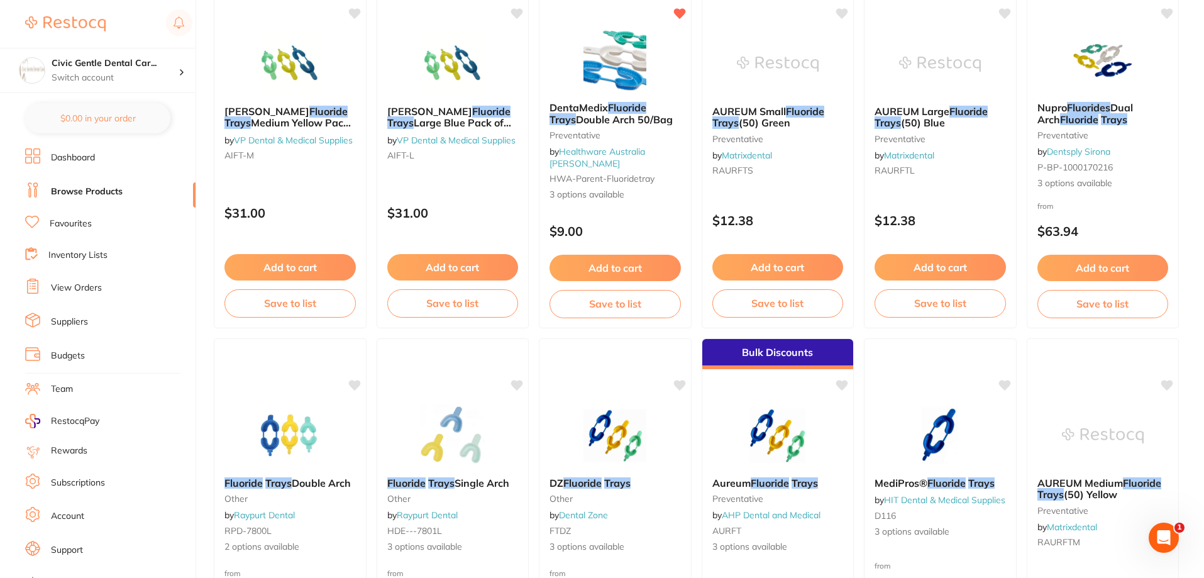
scroll to position [329, 0]
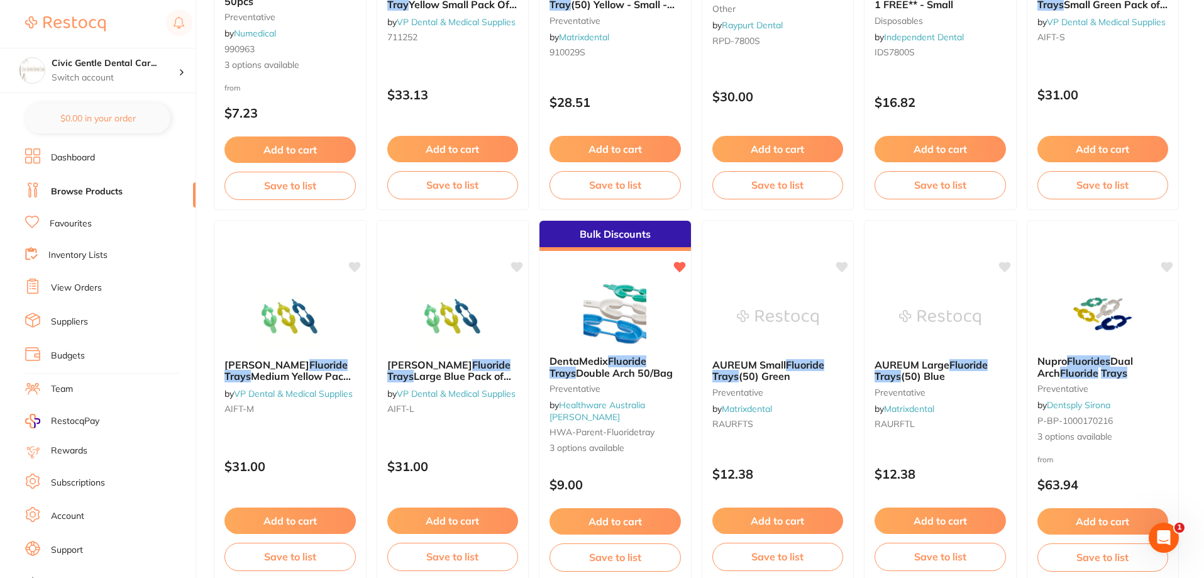
click at [80, 244] on ul "Dashboard Browse Products Favourites Inventory Lists View Orders Suppliers Budg…" at bounding box center [110, 365] width 170 height 434
click at [75, 253] on link "Inventory Lists" at bounding box center [77, 255] width 59 height 13
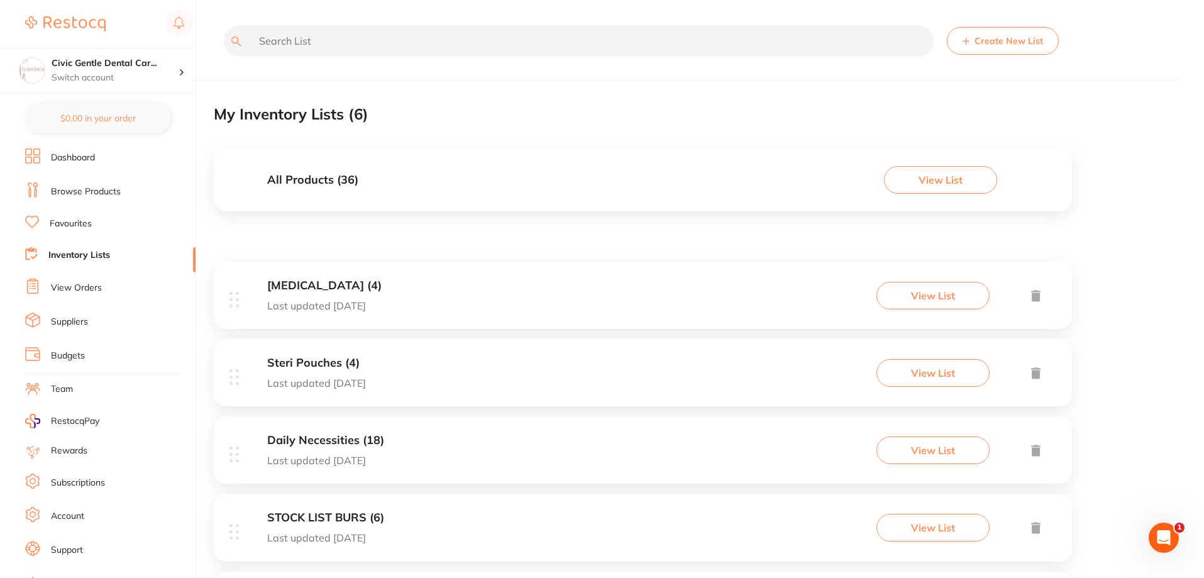
click at [107, 160] on li "Dashboard" at bounding box center [110, 157] width 170 height 19
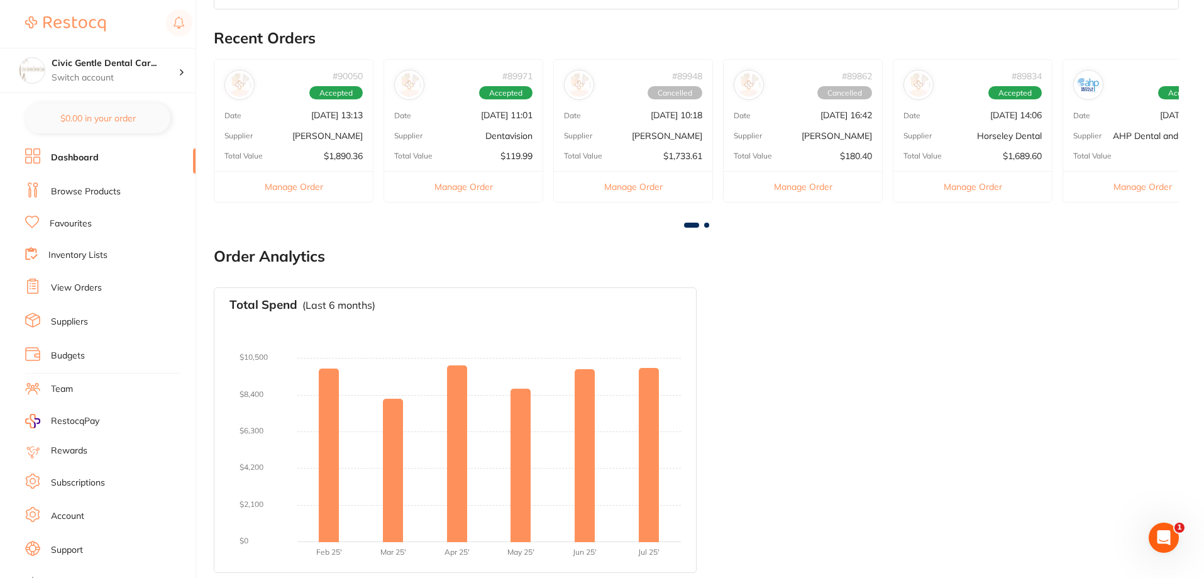
scroll to position [620, 0]
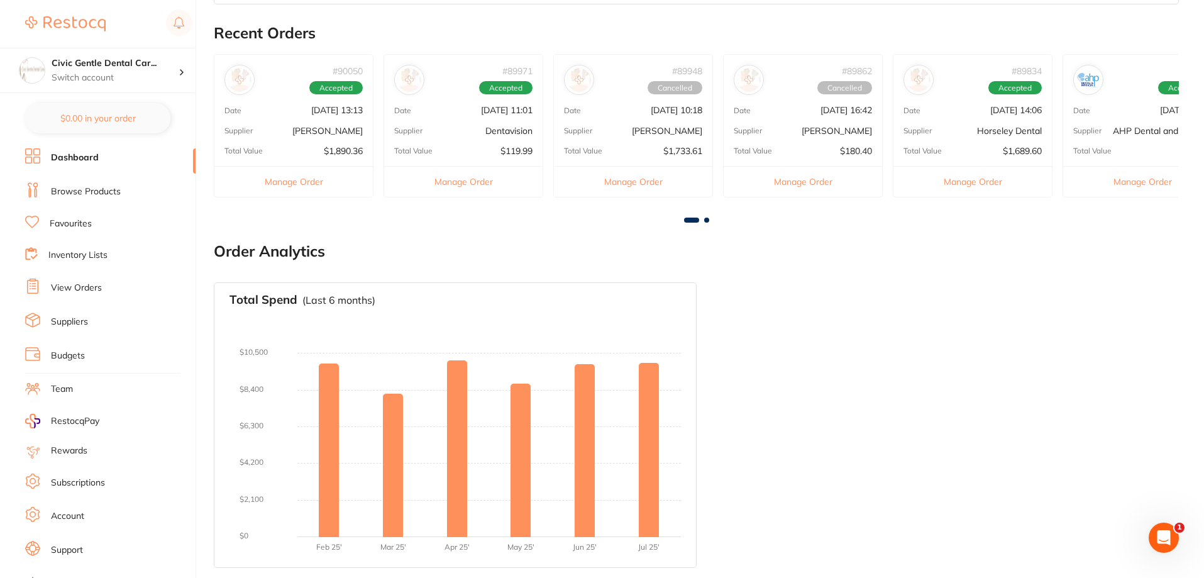
click at [100, 330] on li "Suppliers" at bounding box center [110, 321] width 170 height 19
